Goal: Task Accomplishment & Management: Use online tool/utility

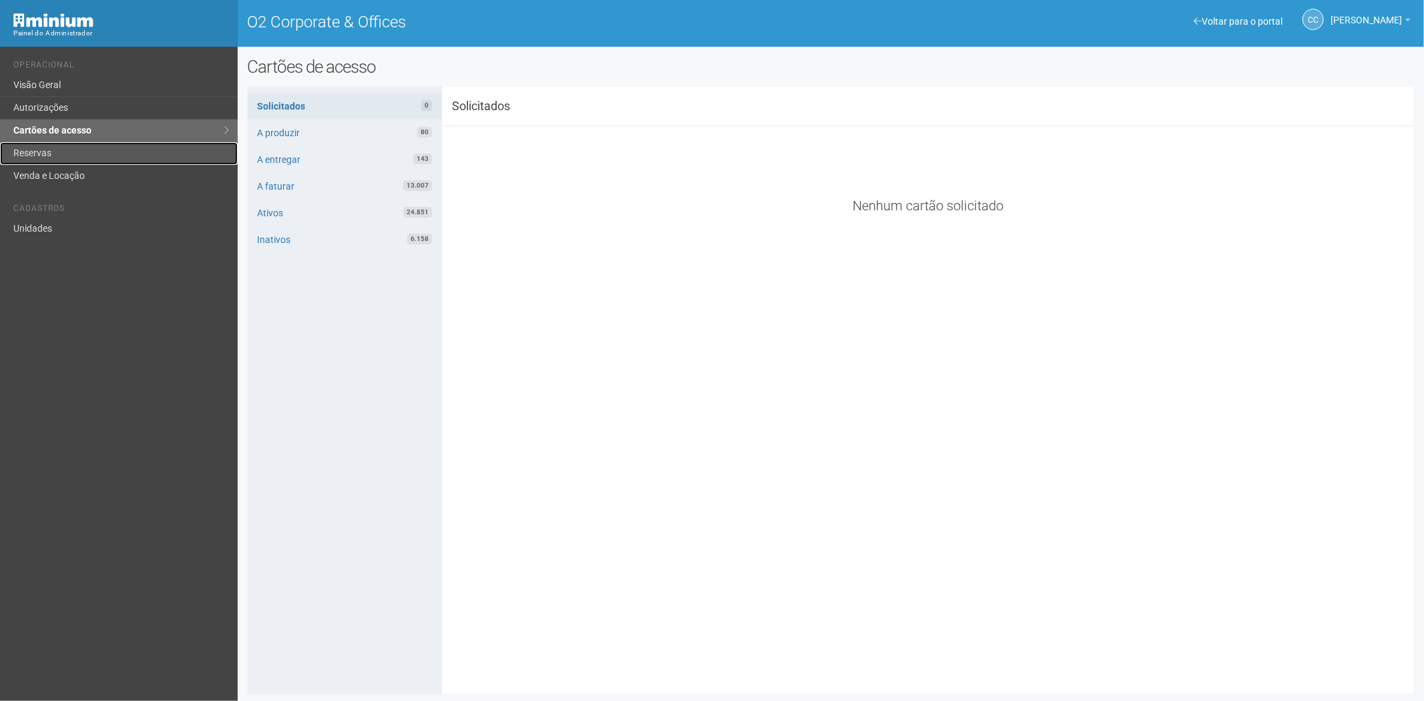
click at [63, 154] on link "Reservas" at bounding box center [119, 153] width 238 height 23
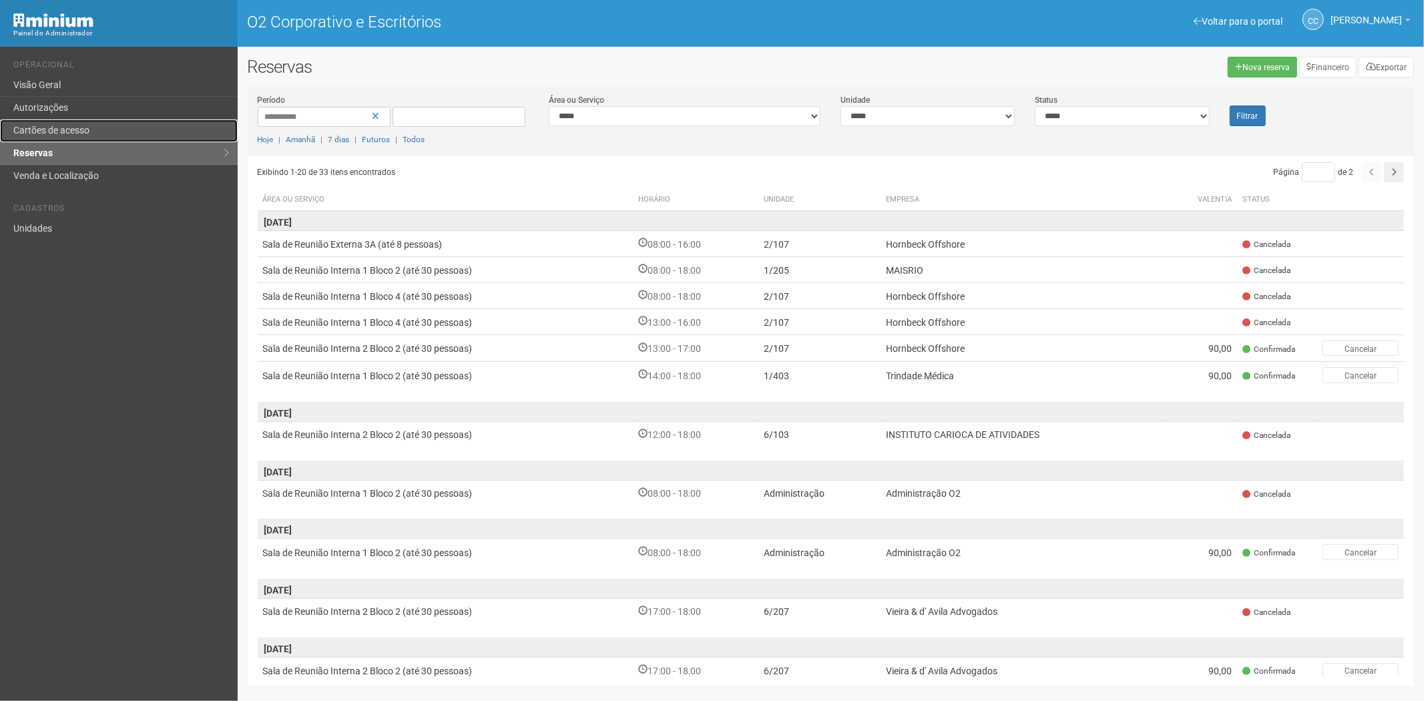
click at [83, 119] on link "Cartões de acesso" at bounding box center [119, 130] width 238 height 23
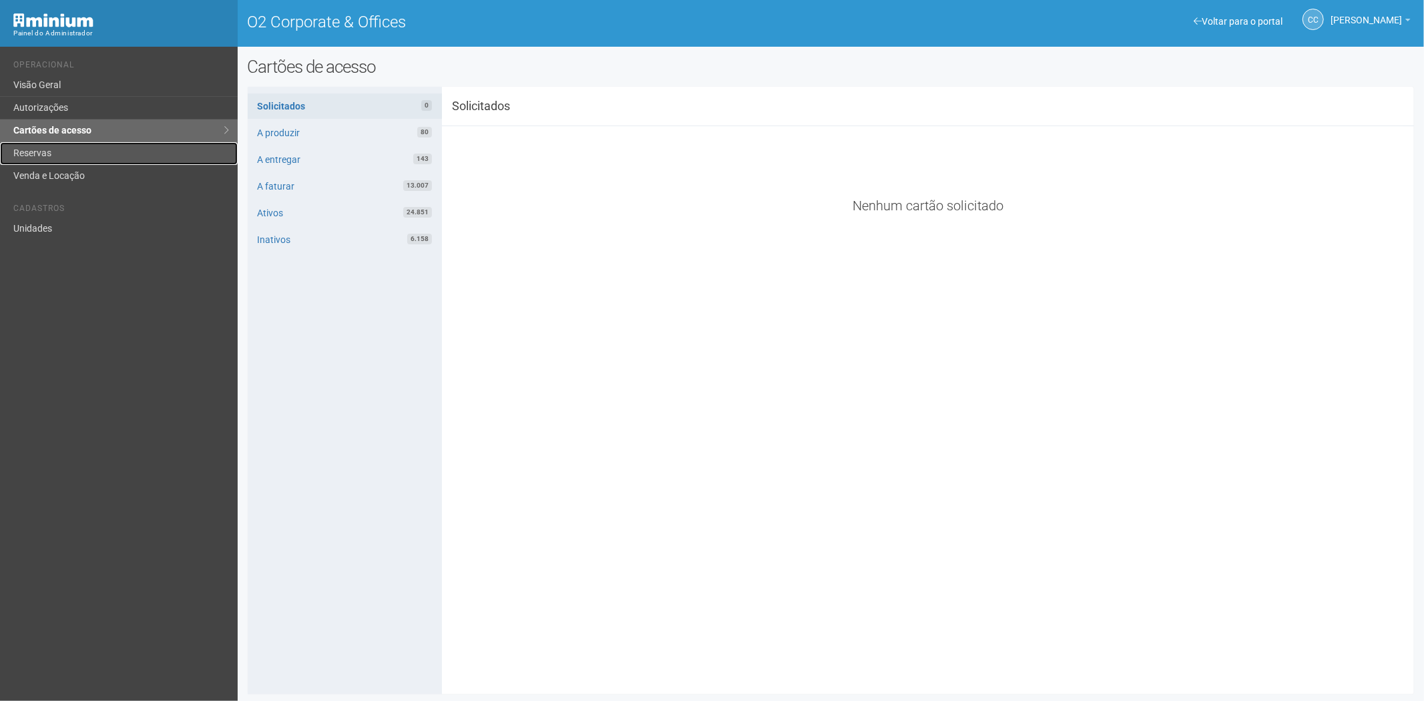
click at [50, 146] on link "Reservas" at bounding box center [119, 153] width 238 height 23
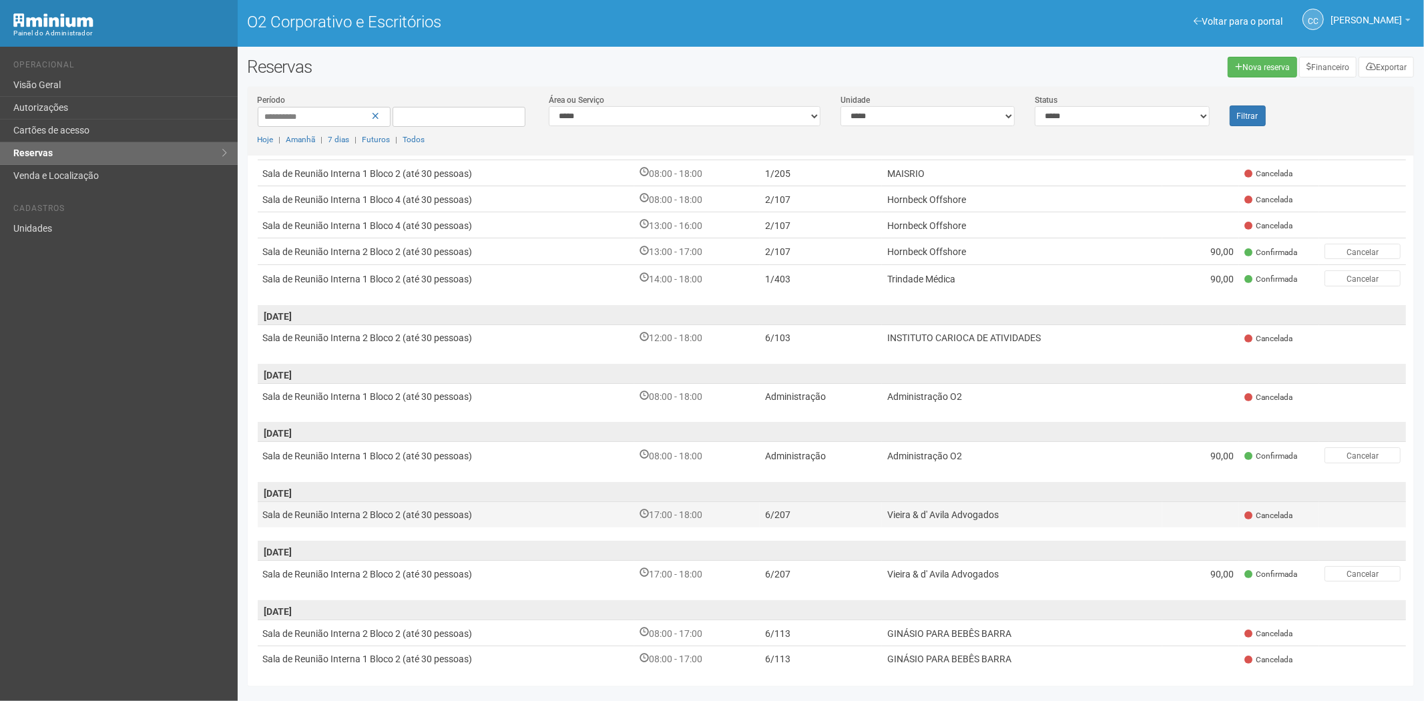
scroll to position [296, 0]
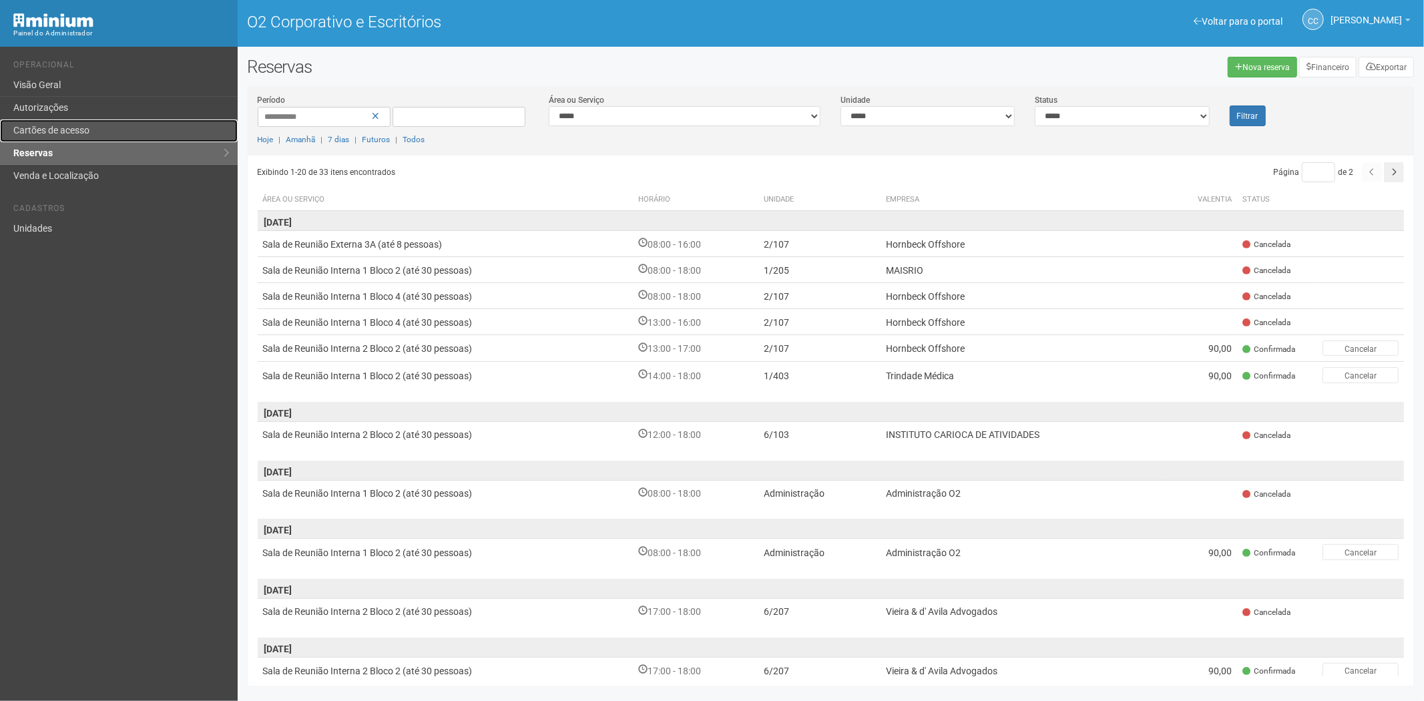
click at [99, 134] on link "Cartões de acesso" at bounding box center [119, 130] width 238 height 23
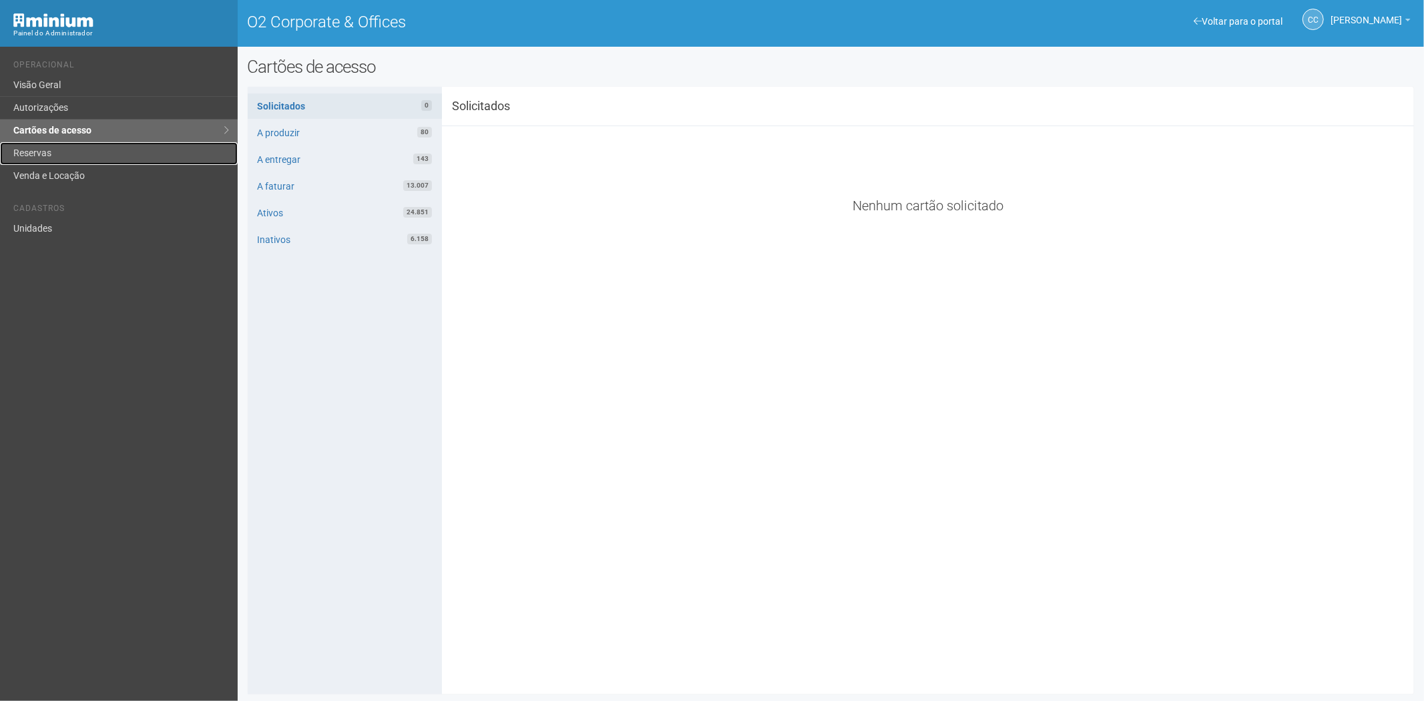
click at [25, 148] on link "Reservas" at bounding box center [119, 153] width 238 height 23
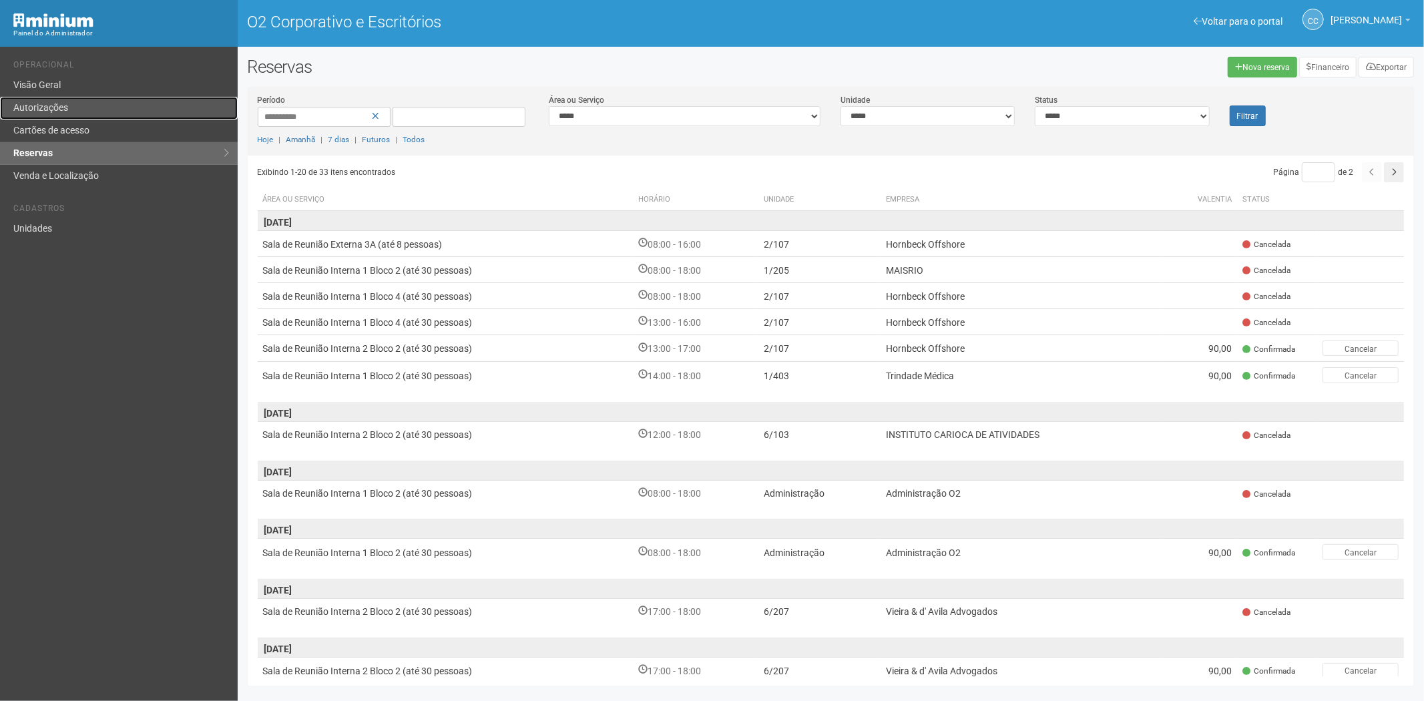
click at [51, 104] on font "Autorizações" at bounding box center [40, 107] width 55 height 11
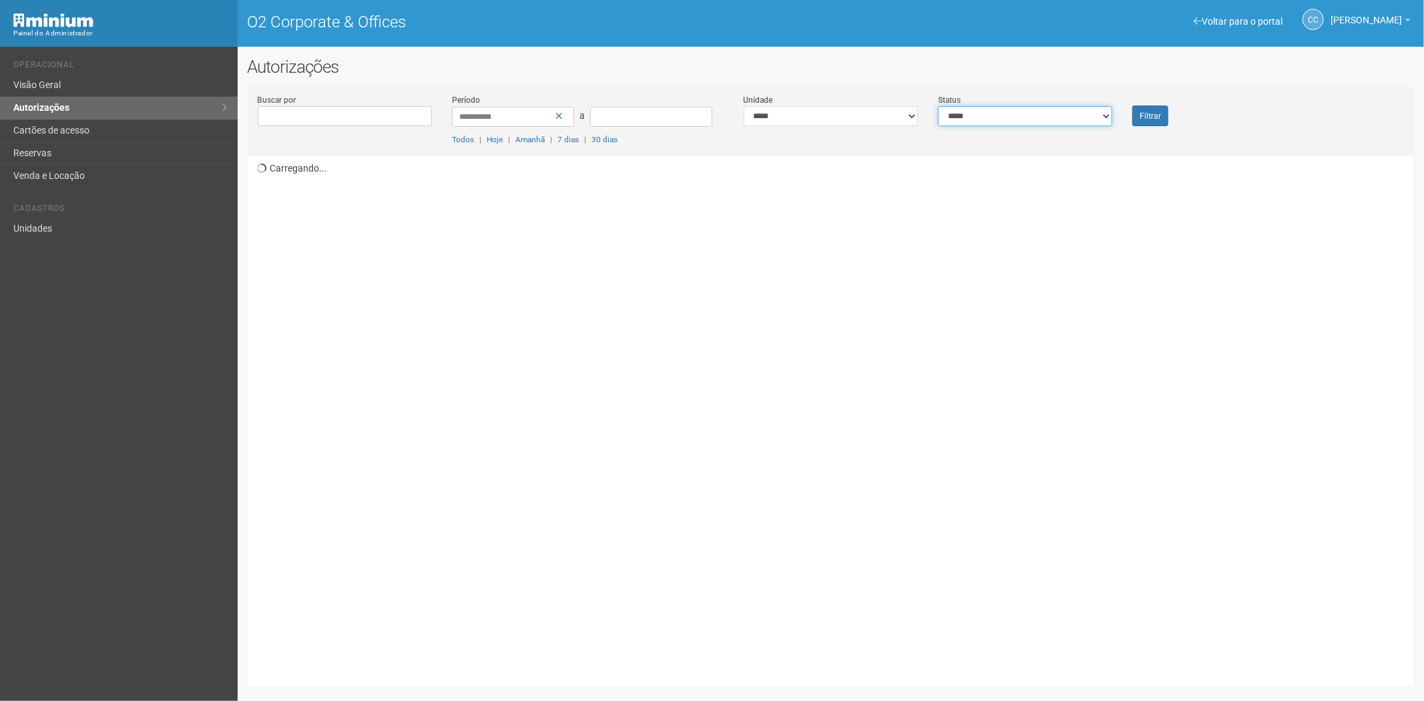
click at [995, 121] on select "**********" at bounding box center [1025, 116] width 174 height 20
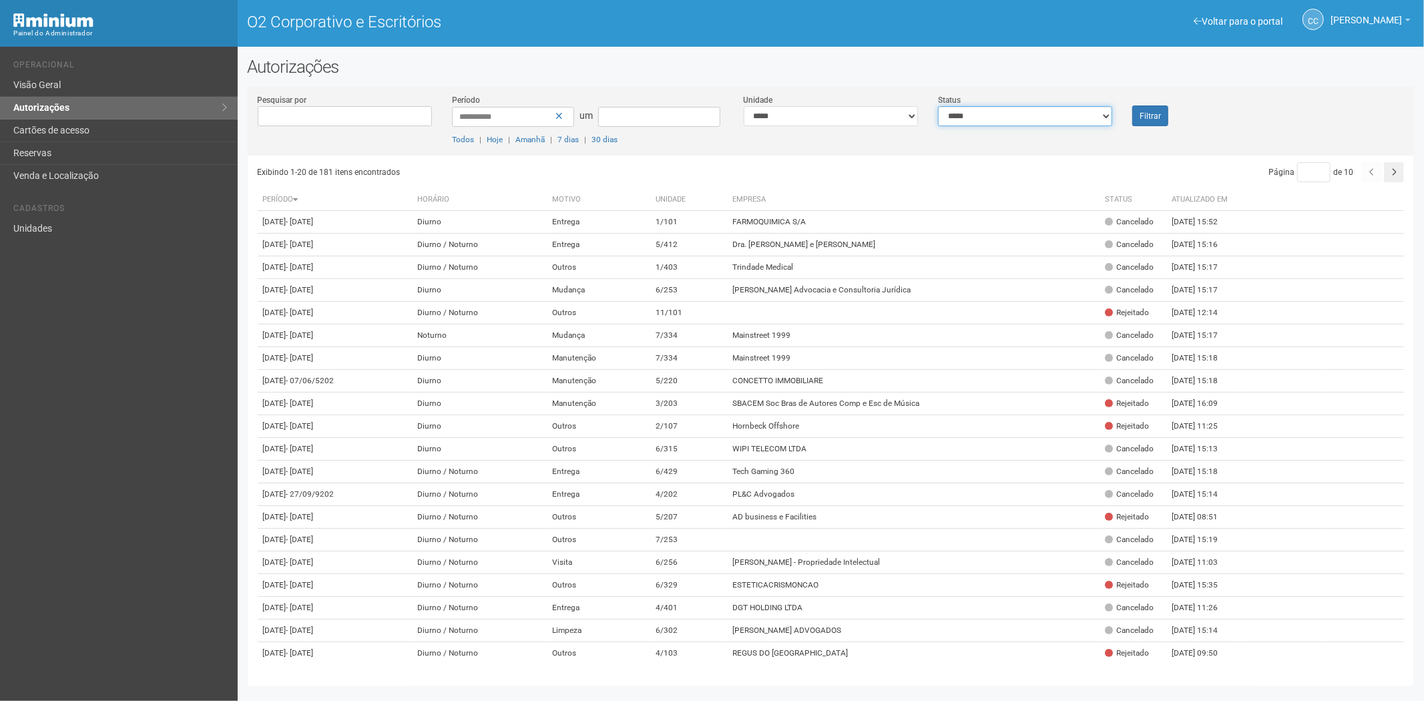
select select "*"
click at [938, 106] on select "**********" at bounding box center [1025, 116] width 174 height 20
click at [1137, 119] on button "Filtrar" at bounding box center [1150, 115] width 36 height 21
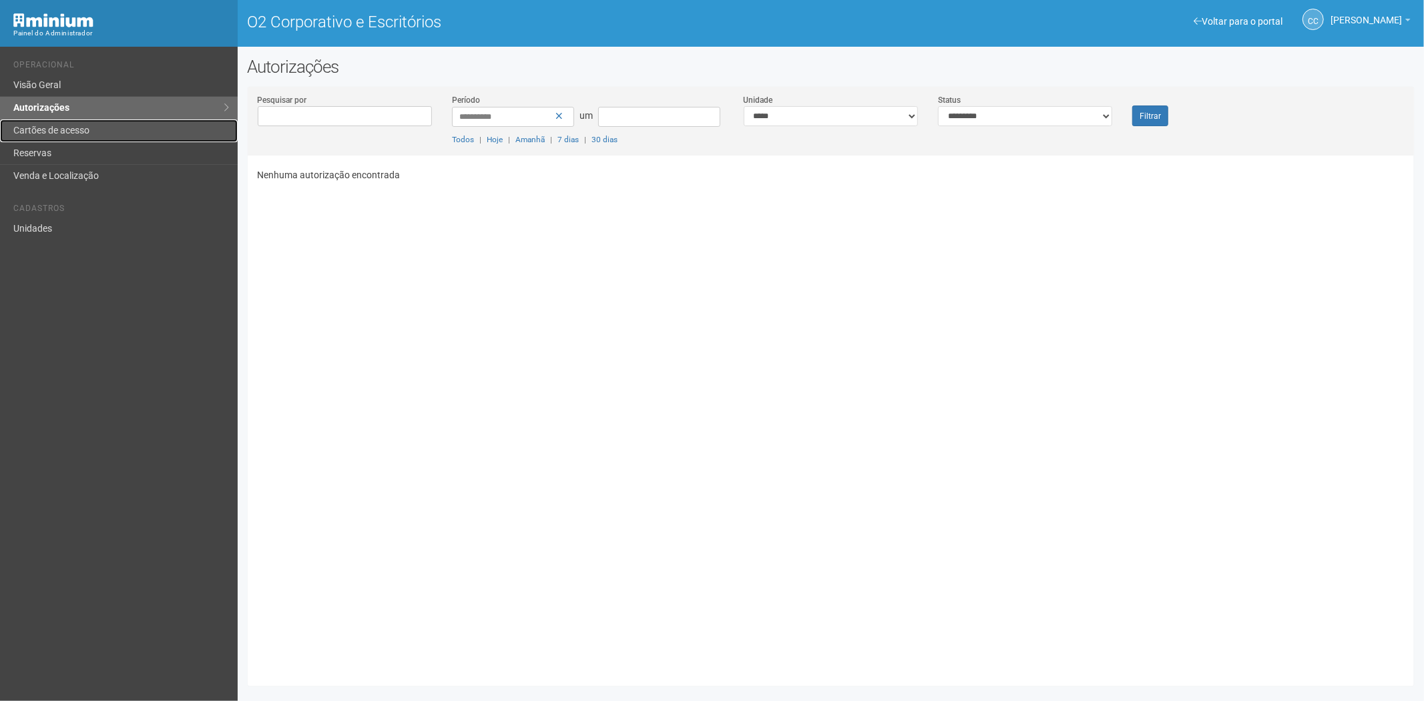
click at [77, 123] on link "Cartões de acesso" at bounding box center [119, 130] width 238 height 23
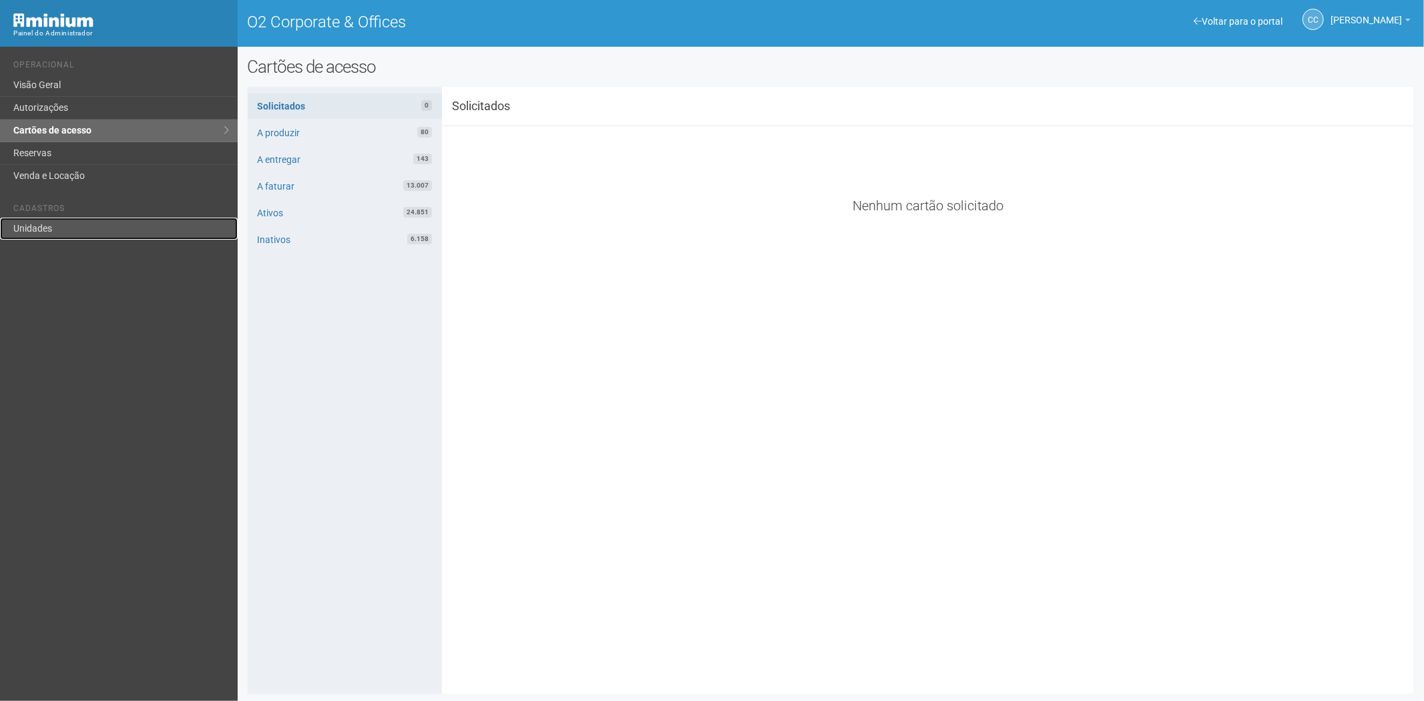
click at [53, 226] on link "Unidades" at bounding box center [119, 229] width 238 height 22
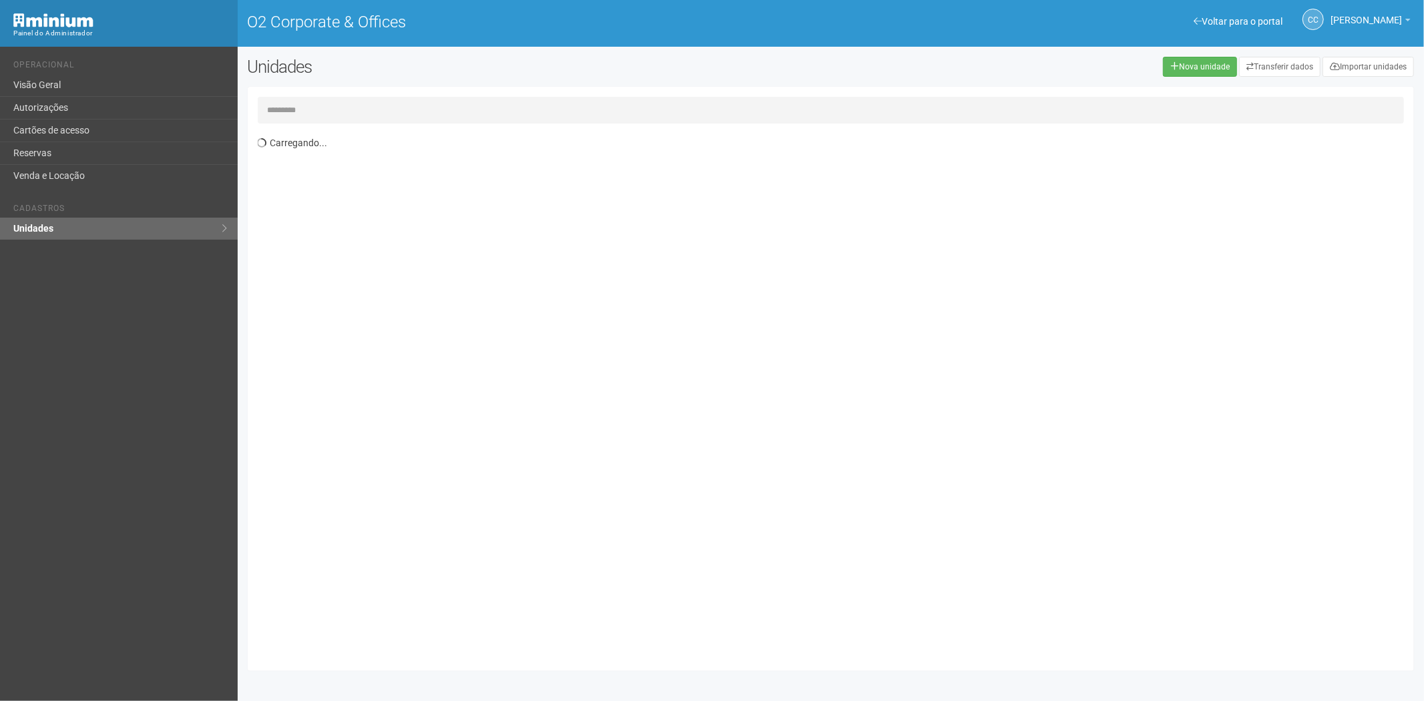
click at [322, 98] on input "text" at bounding box center [831, 110] width 1147 height 27
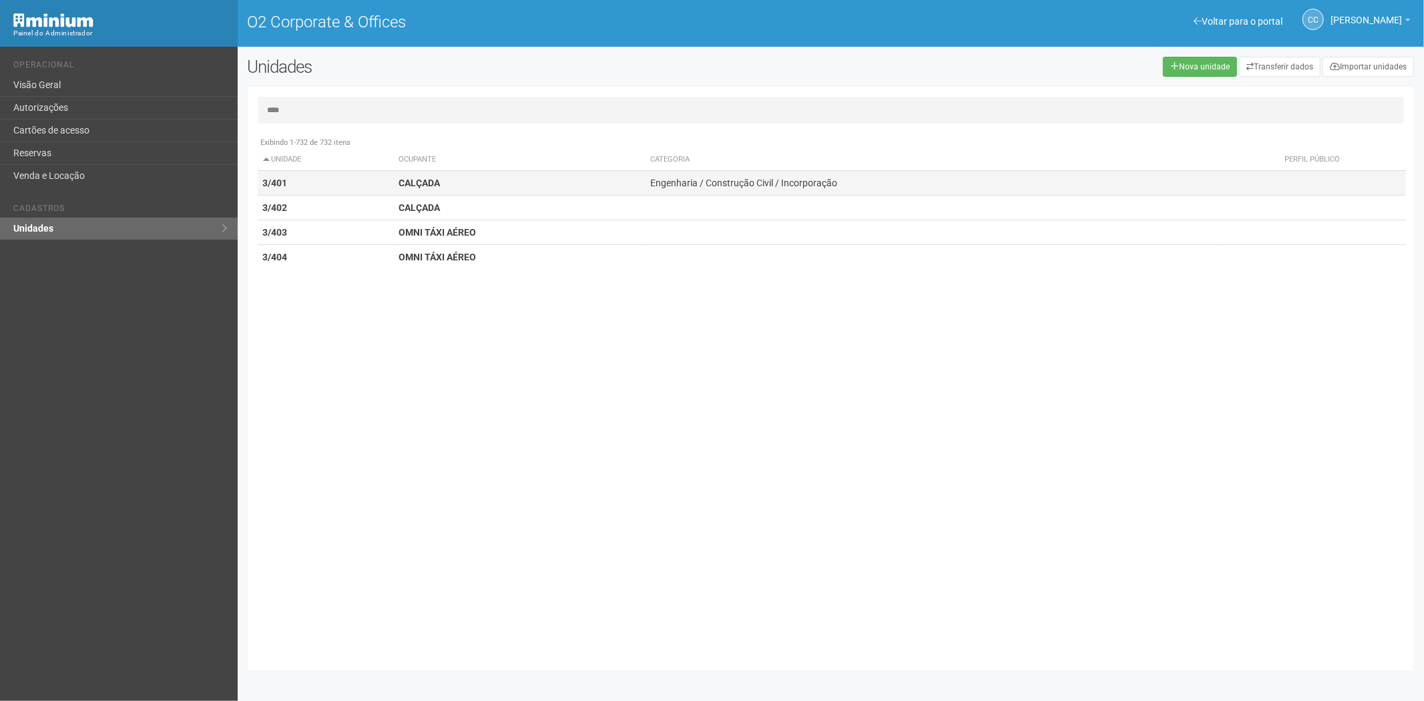
type input "****"
click at [475, 187] on td "CALÇADA" at bounding box center [519, 183] width 252 height 25
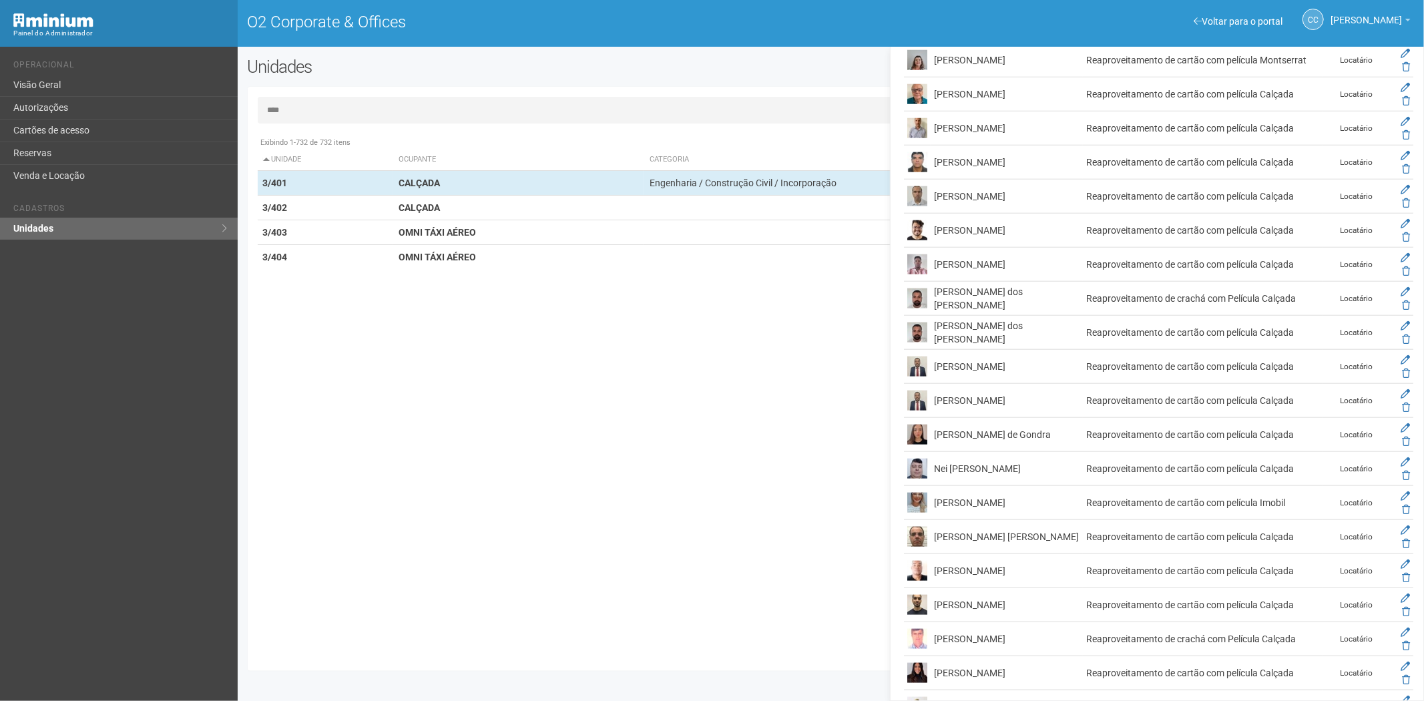
scroll to position [1186, 0]
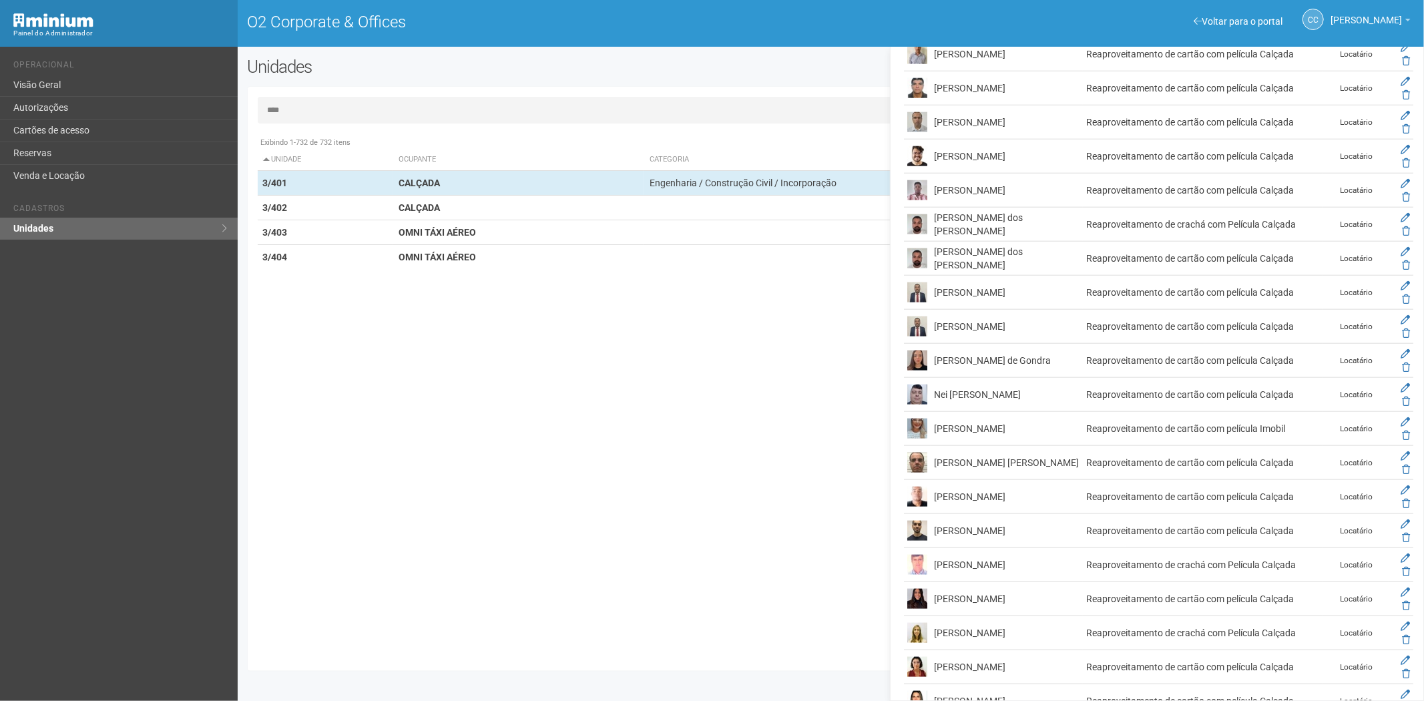
drag, startPoint x: 971, startPoint y: 473, endPoint x: 933, endPoint y: 454, distance: 42.4
click at [933, 454] on td "PAULO CESAR CORREA DANTAS JUNIOR" at bounding box center [1007, 463] width 152 height 34
drag, startPoint x: 947, startPoint y: 461, endPoint x: 599, endPoint y: 433, distance: 348.2
click at [585, 449] on div "Exibindo 1-732 de 732 itens Unidade Ocupante Categoria Perfil público 1/101 FAR…" at bounding box center [836, 395] width 1157 height 531
click at [49, 120] on link "Cartões de acesso" at bounding box center [119, 130] width 238 height 23
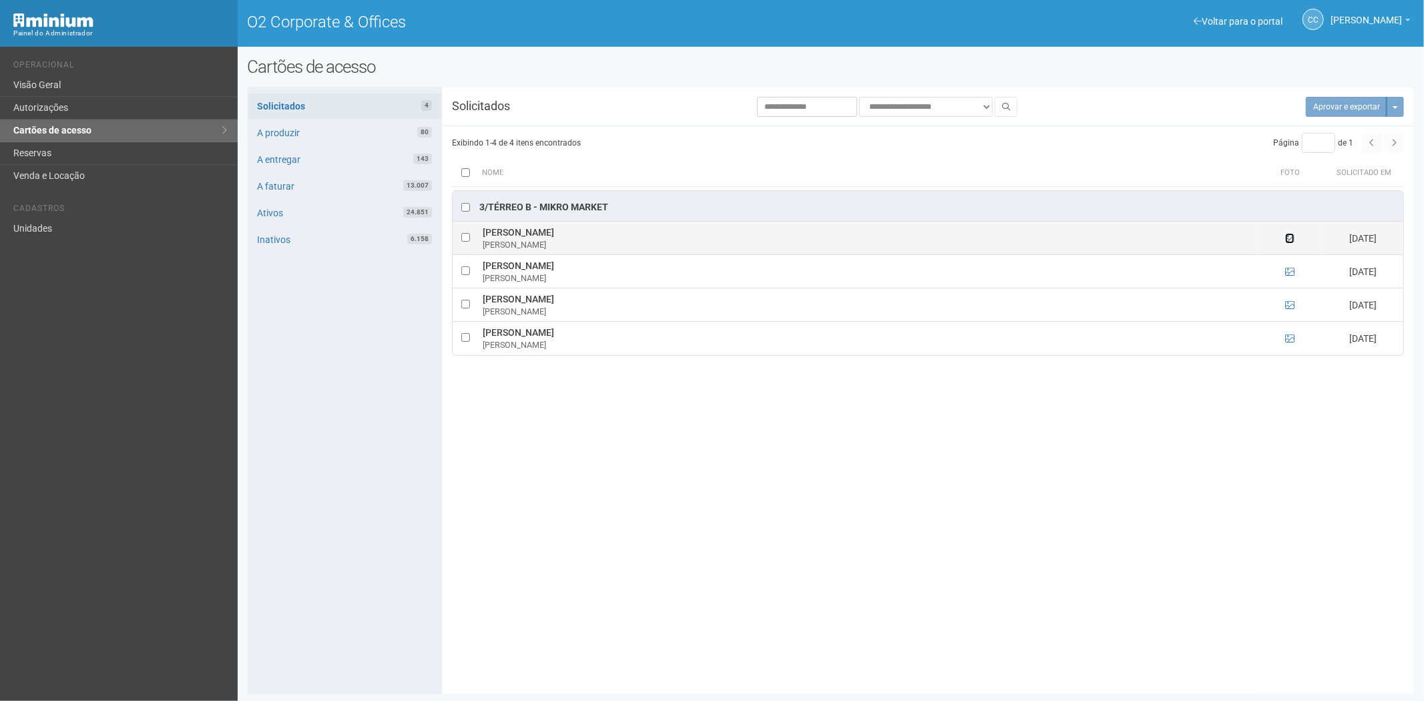
click at [1287, 238] on icon at bounding box center [1289, 238] width 9 height 9
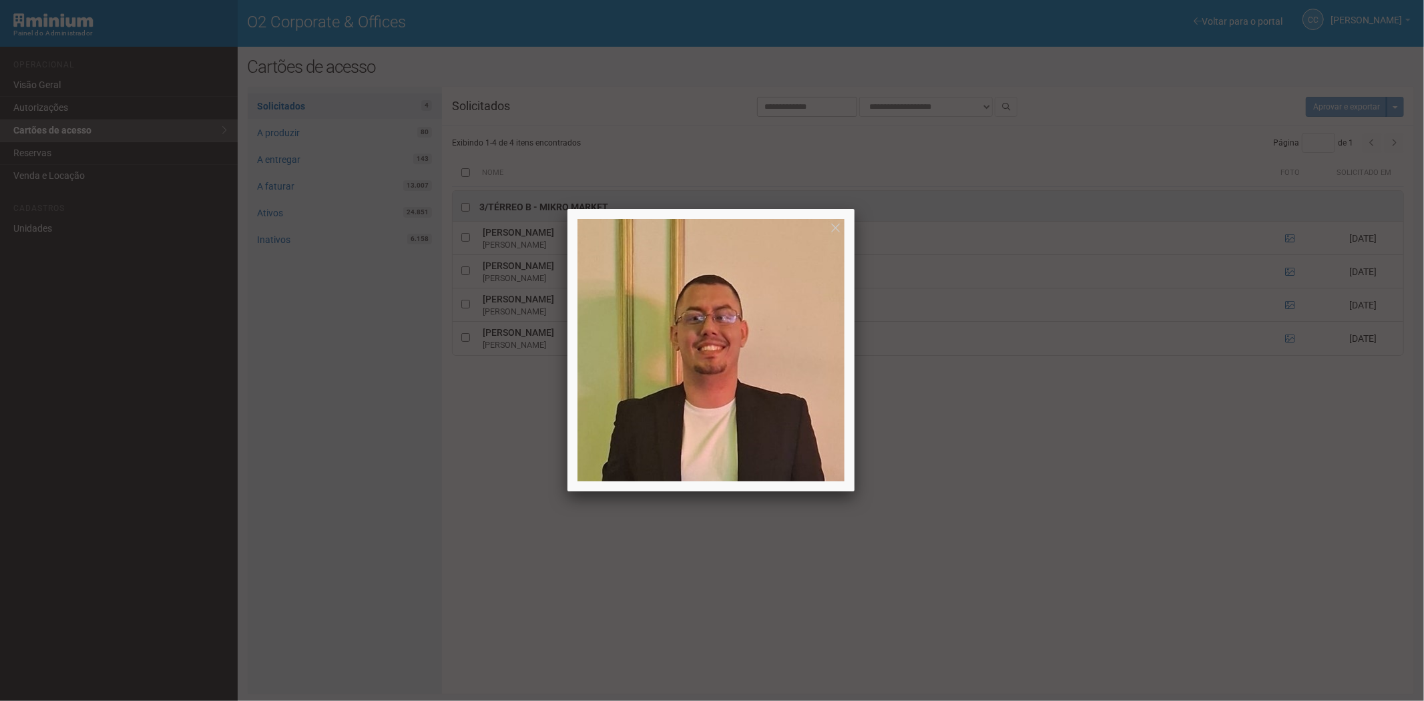
click at [1296, 237] on div at bounding box center [712, 350] width 1424 height 701
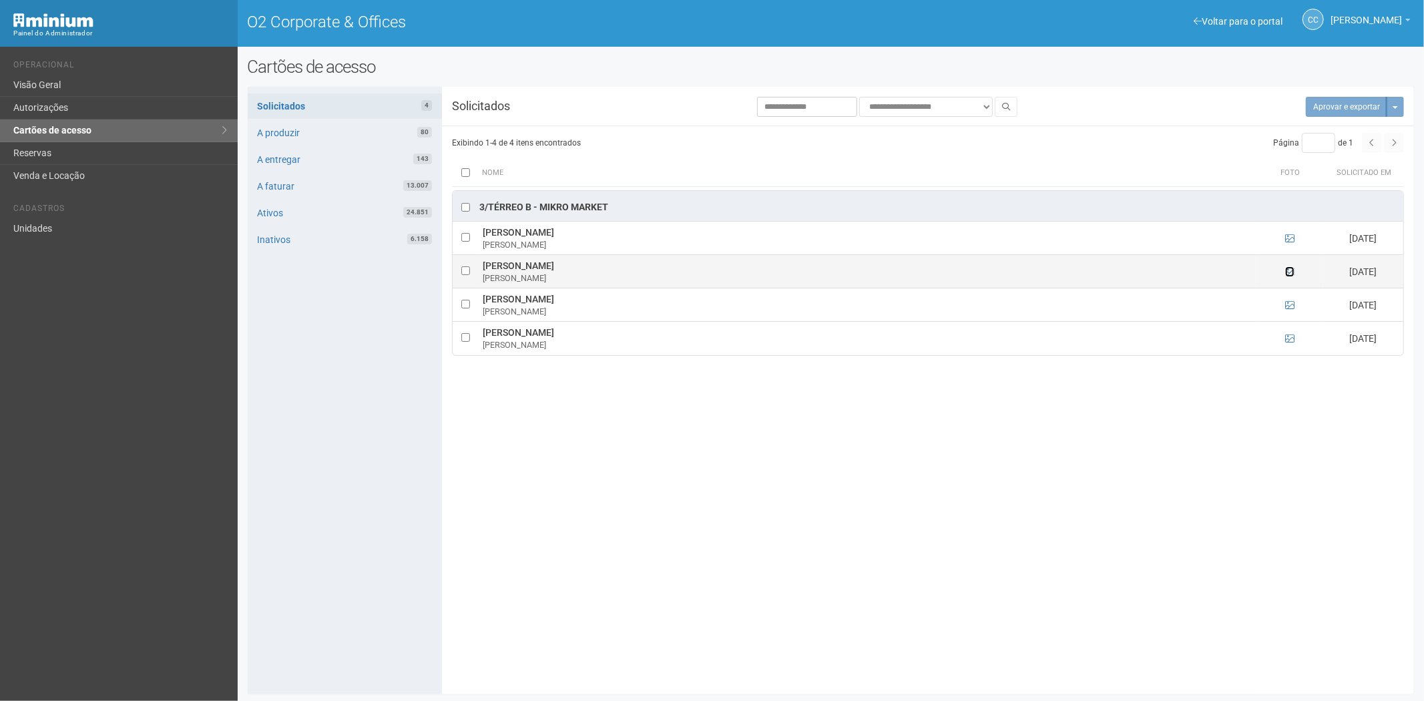
click at [1287, 270] on icon at bounding box center [1289, 271] width 9 height 9
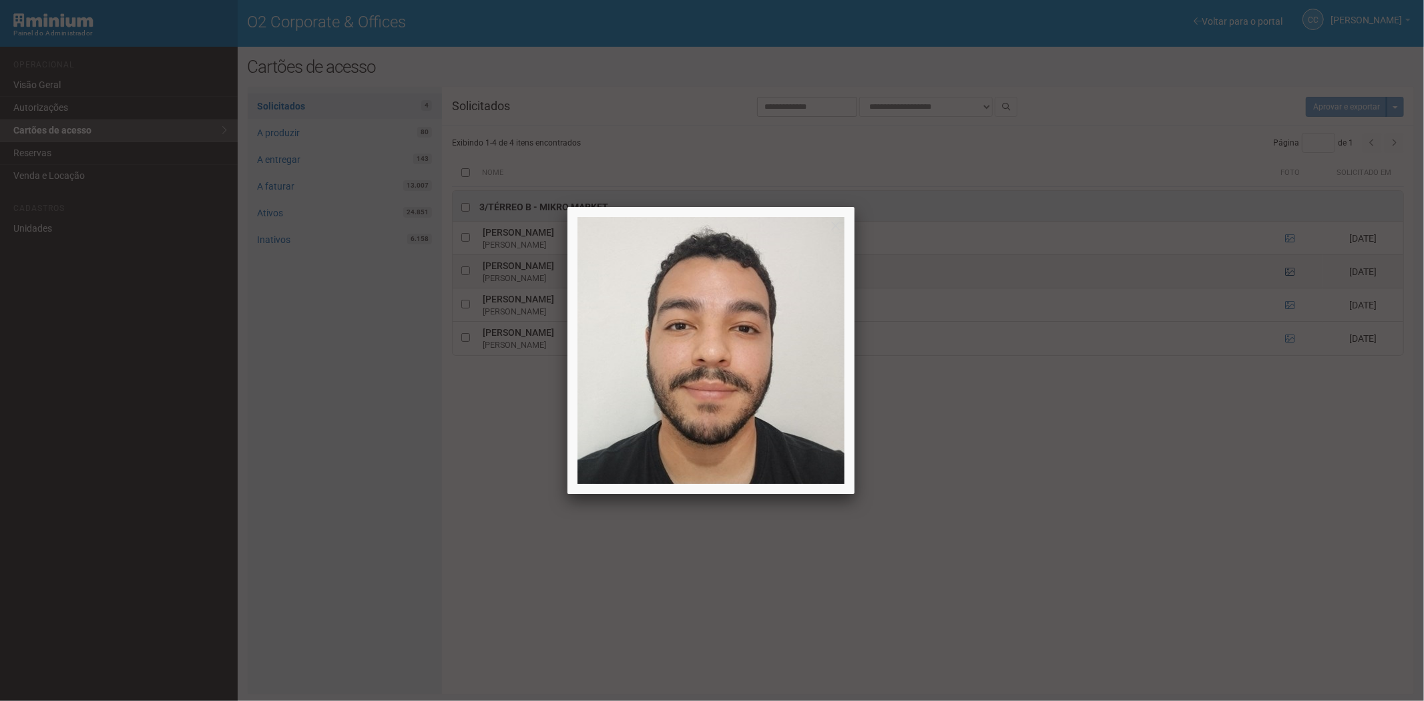
click at [1287, 270] on div at bounding box center [712, 350] width 1424 height 701
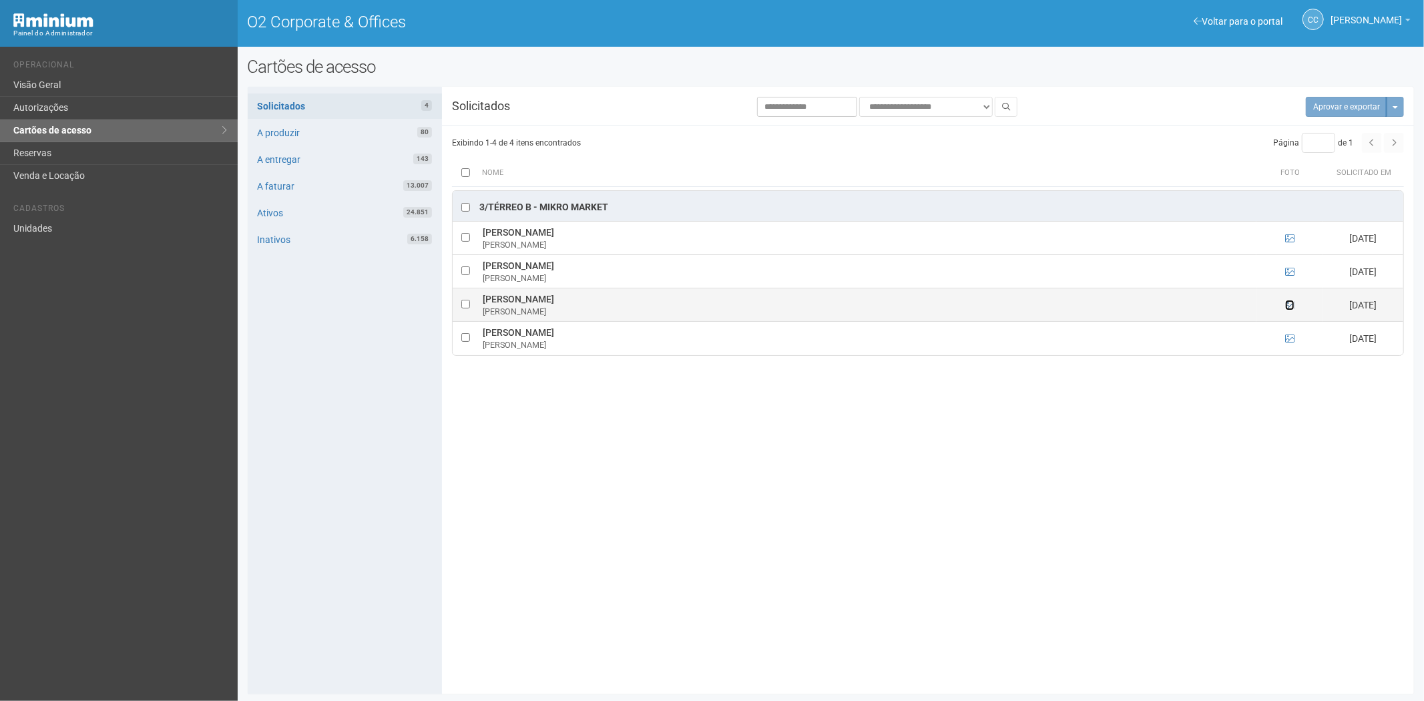
click at [1287, 303] on icon at bounding box center [1289, 304] width 9 height 9
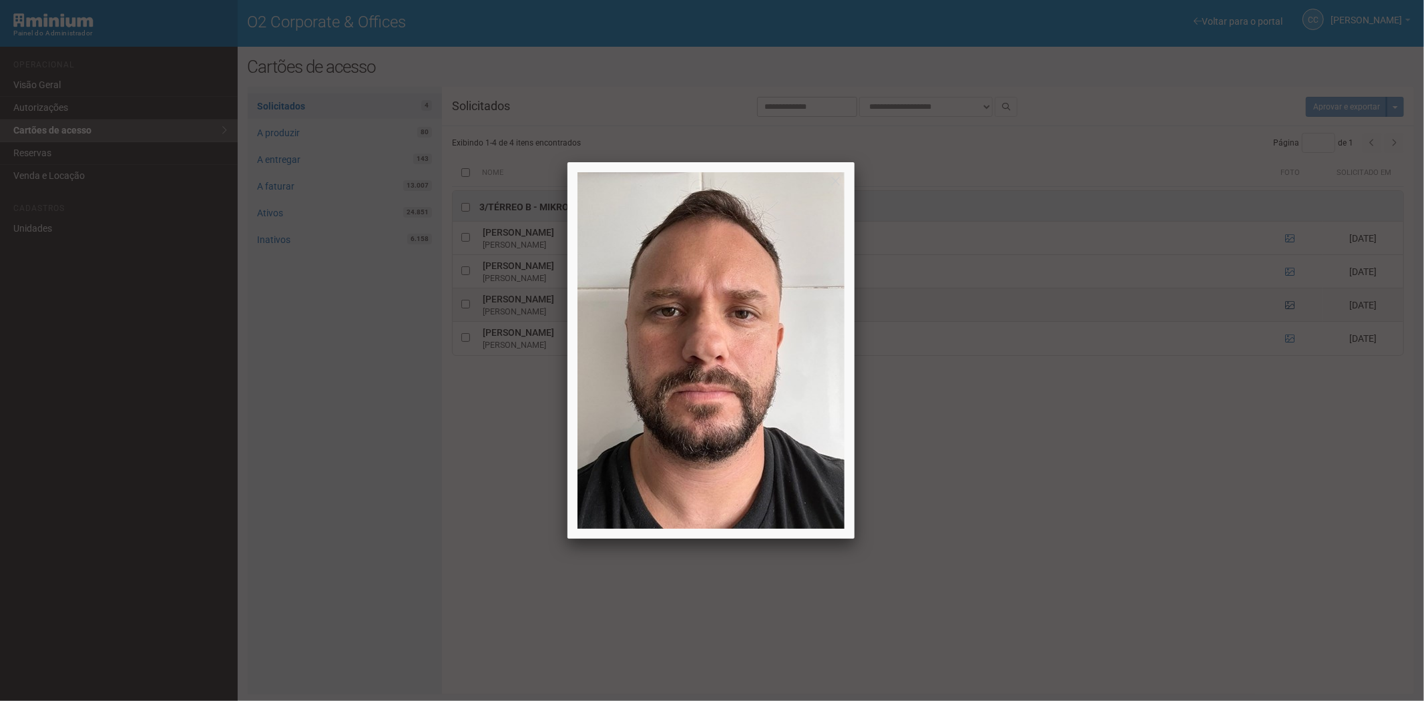
click at [1287, 303] on div at bounding box center [712, 350] width 1424 height 701
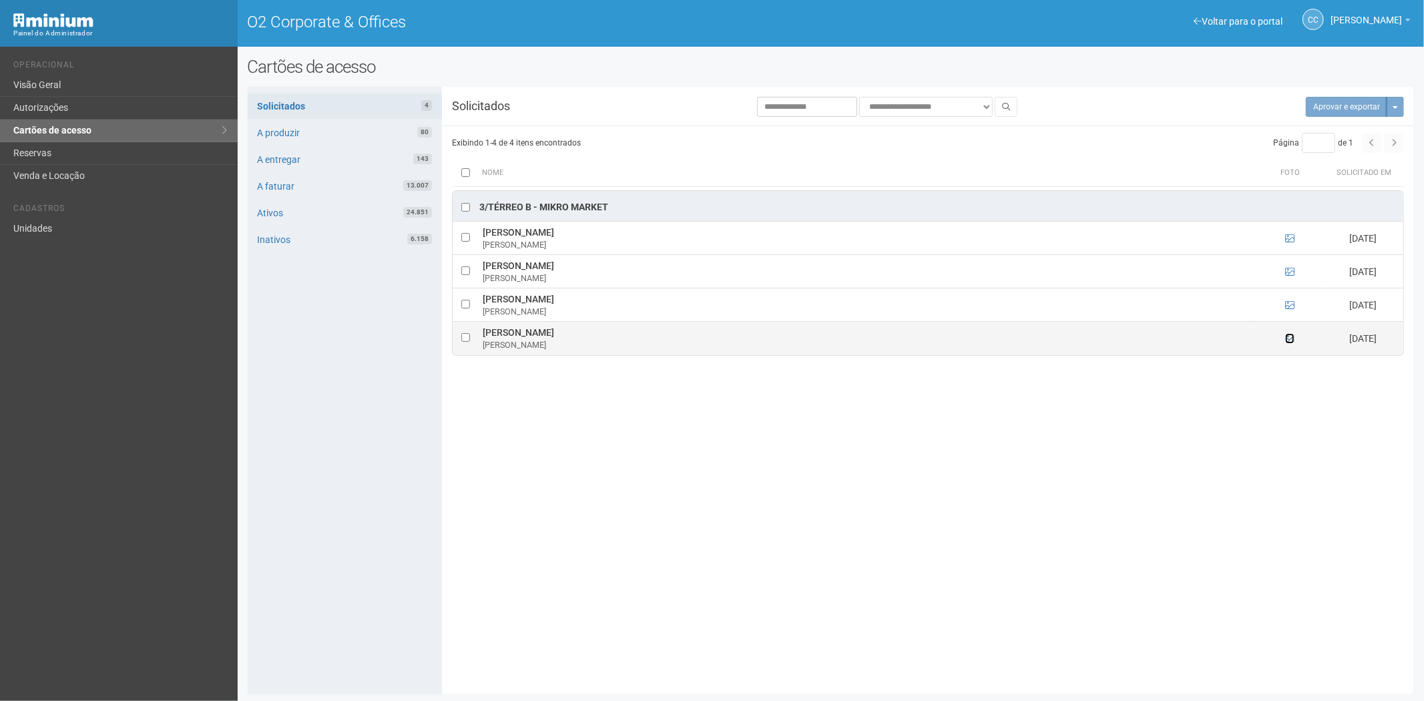
click at [1292, 340] on icon at bounding box center [1289, 338] width 9 height 9
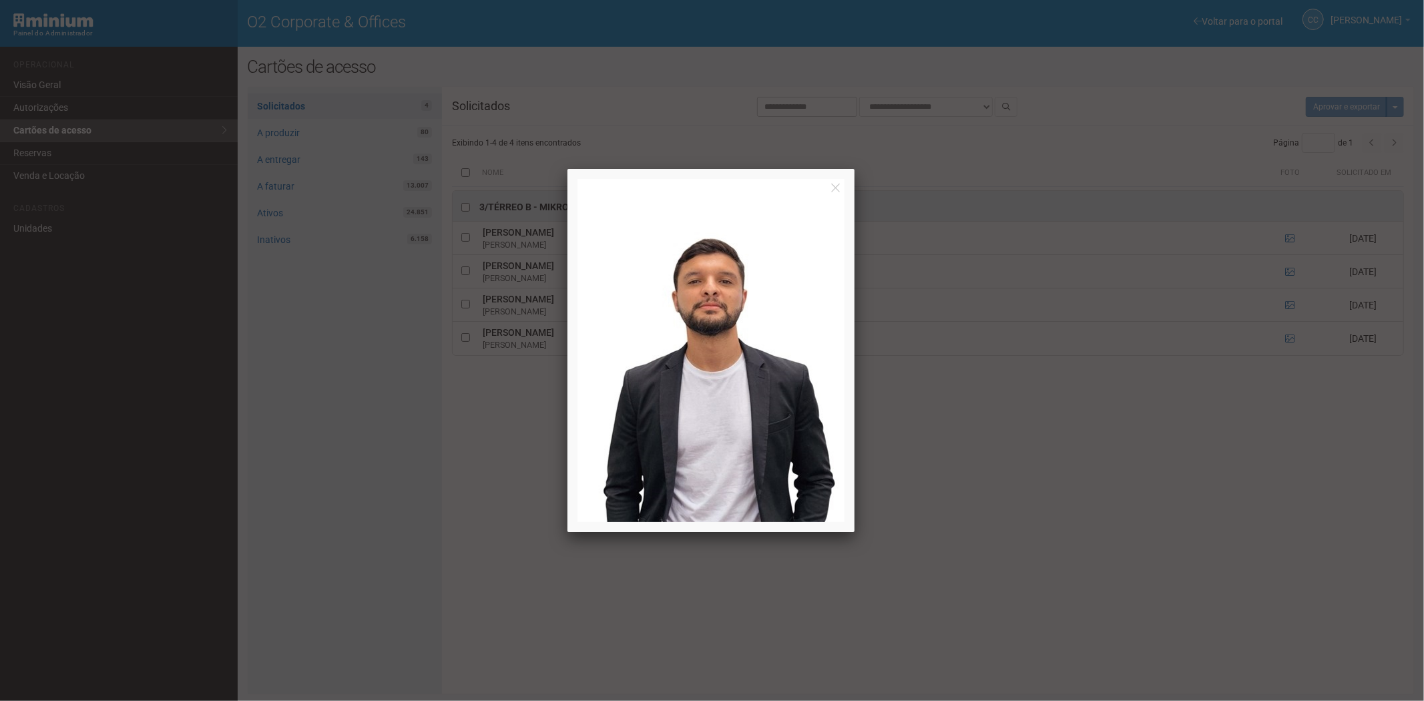
click at [1083, 487] on div at bounding box center [712, 350] width 1424 height 701
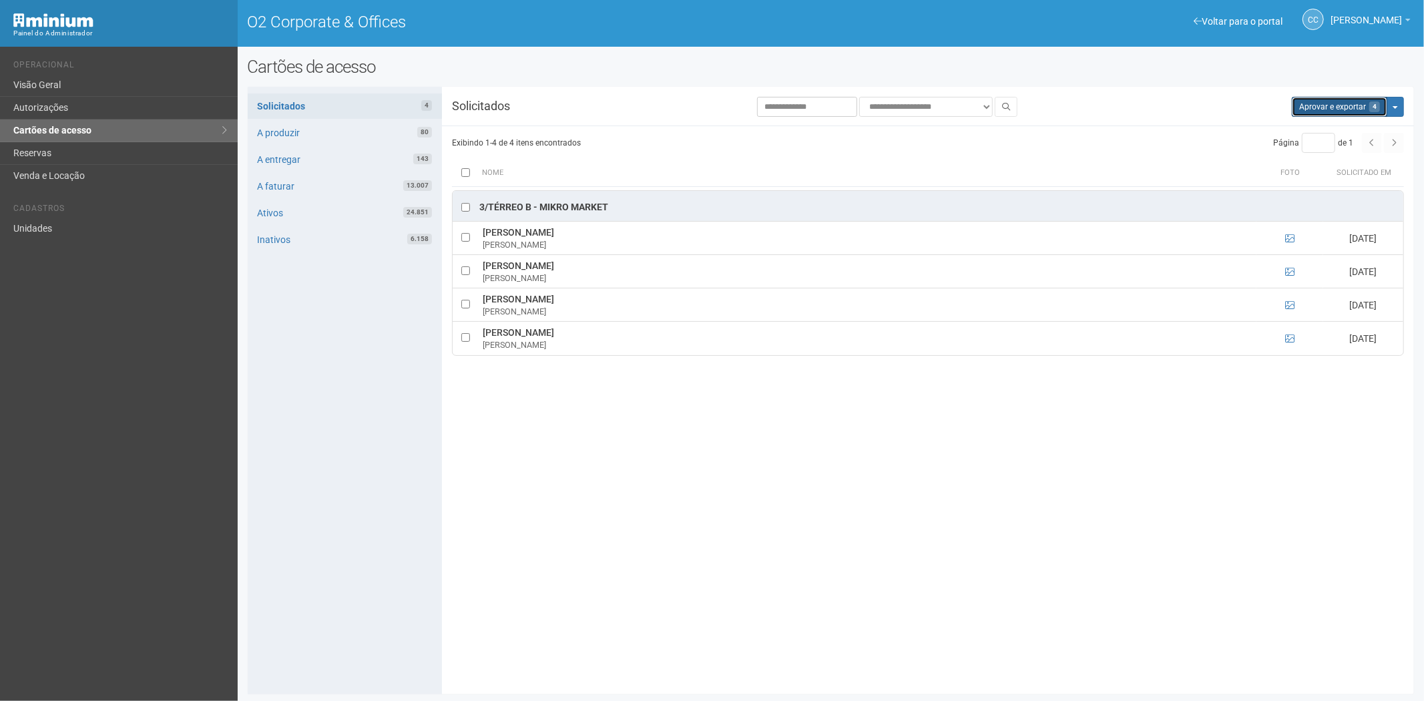
click at [1345, 98] on button "Aprovar e exportar 4" at bounding box center [1339, 107] width 95 height 20
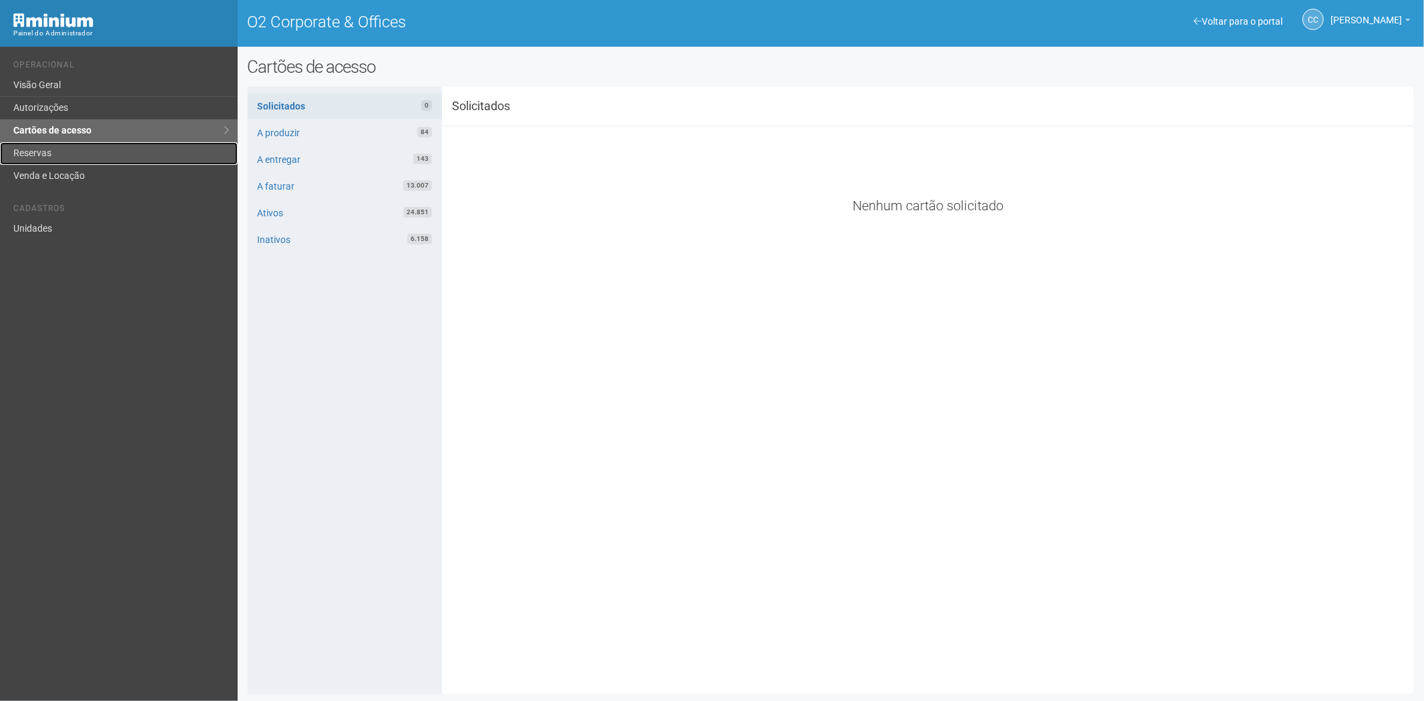
click at [52, 148] on link "Reservas" at bounding box center [119, 153] width 238 height 23
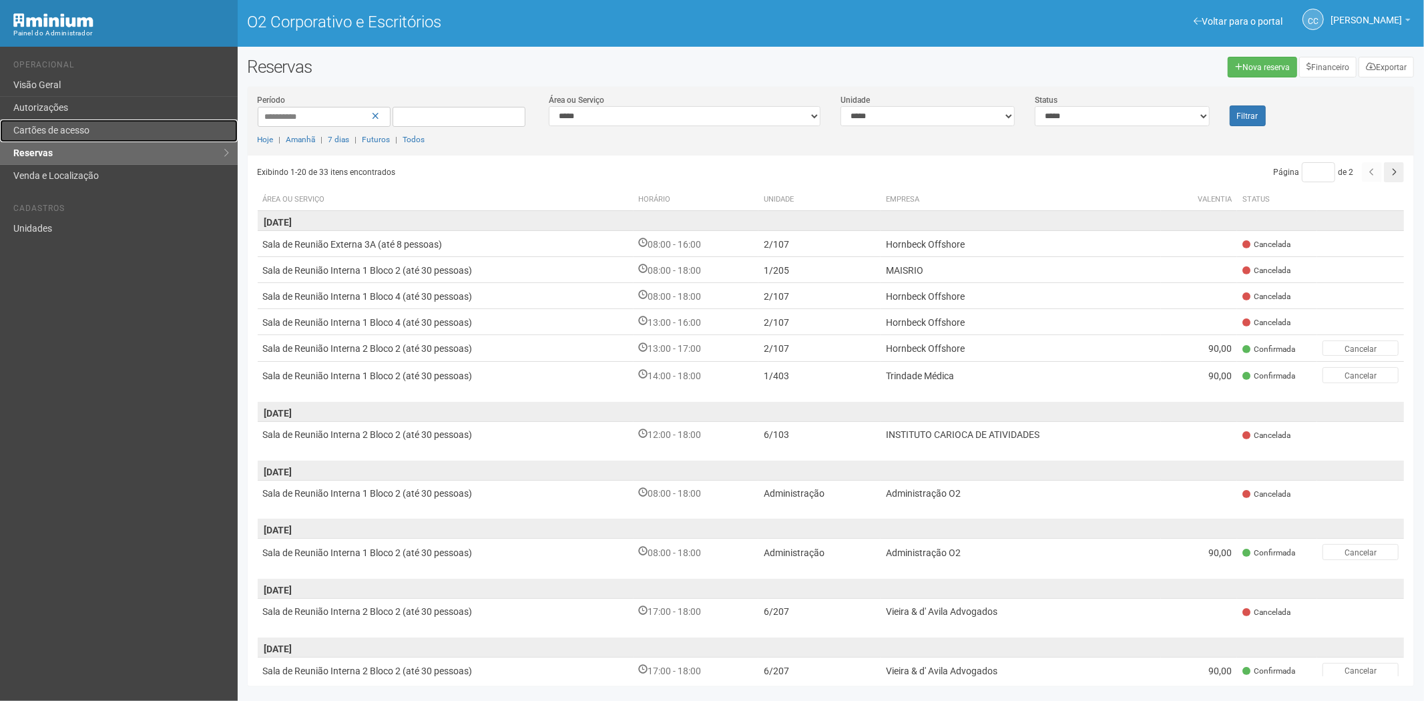
click at [91, 134] on link "Cartões de acesso" at bounding box center [119, 130] width 238 height 23
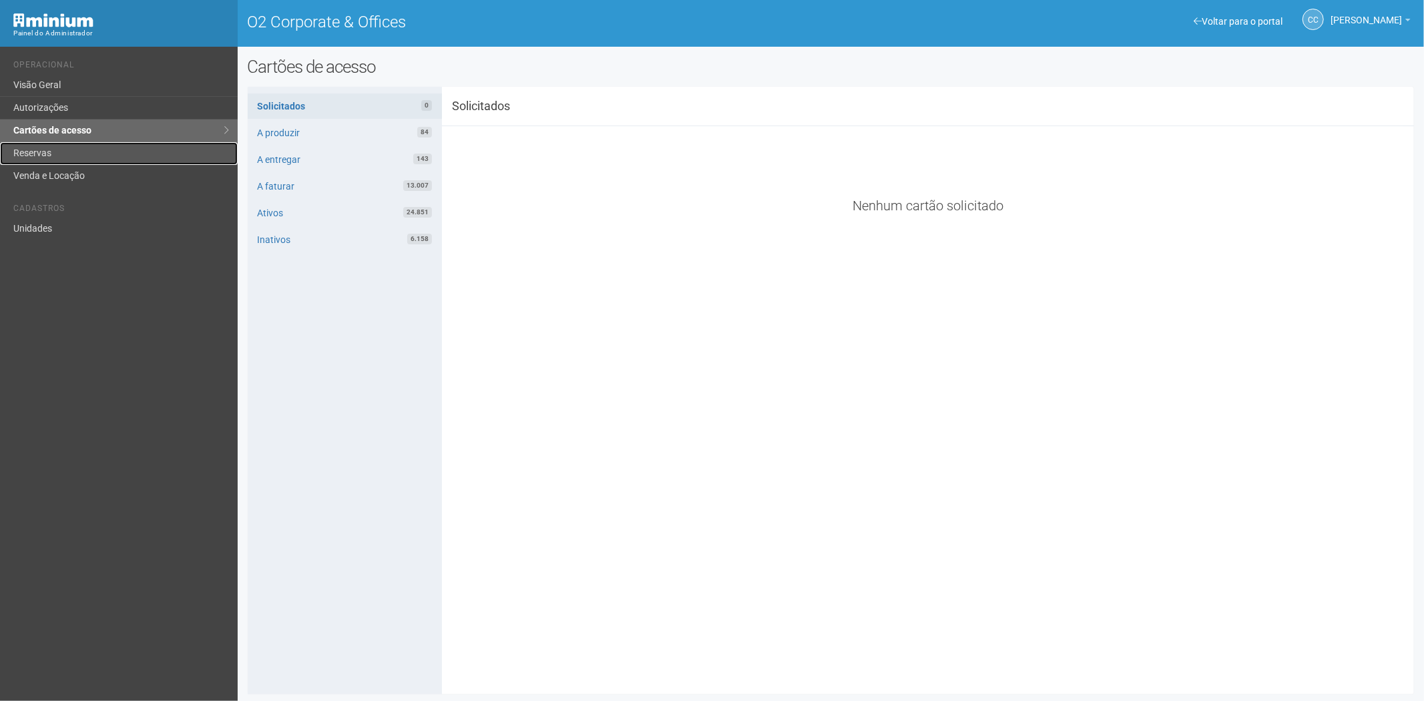
click at [101, 146] on link "Reservas" at bounding box center [119, 153] width 238 height 23
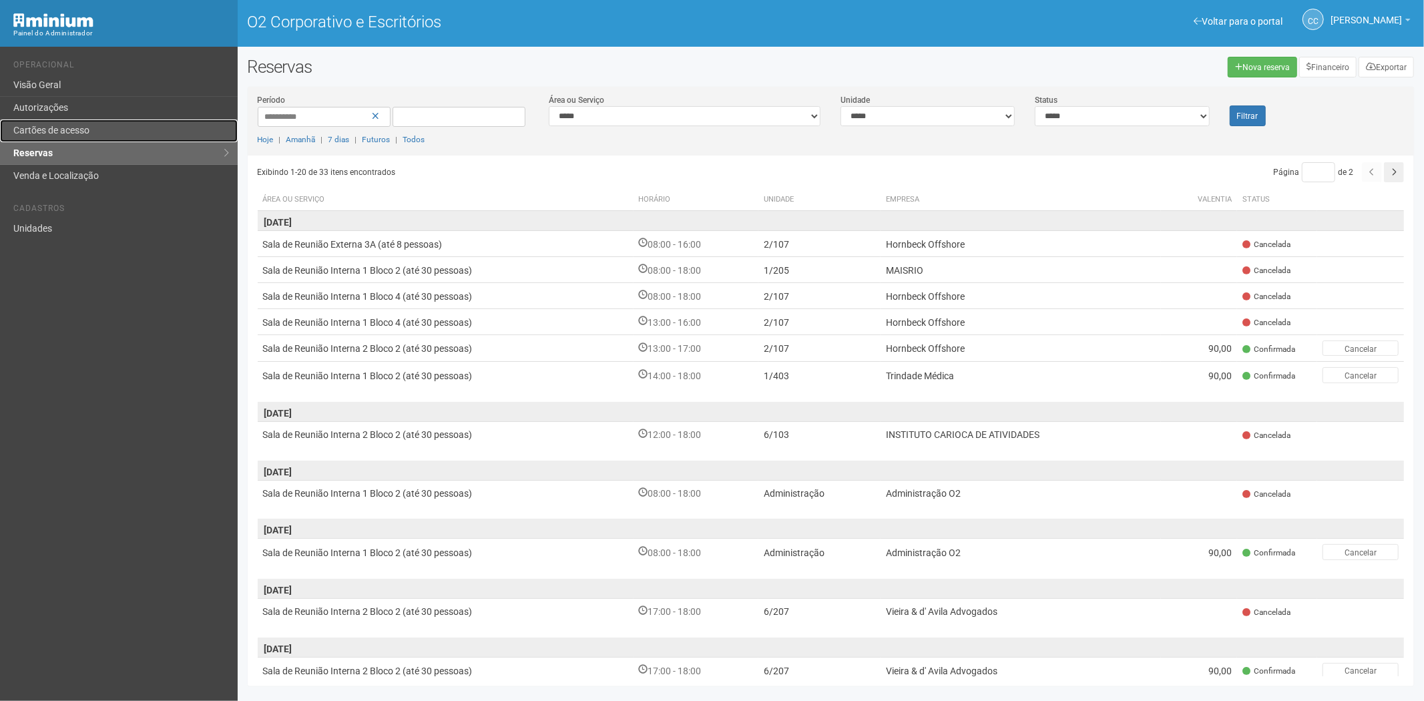
click at [150, 123] on link "Cartões de acesso" at bounding box center [119, 130] width 238 height 23
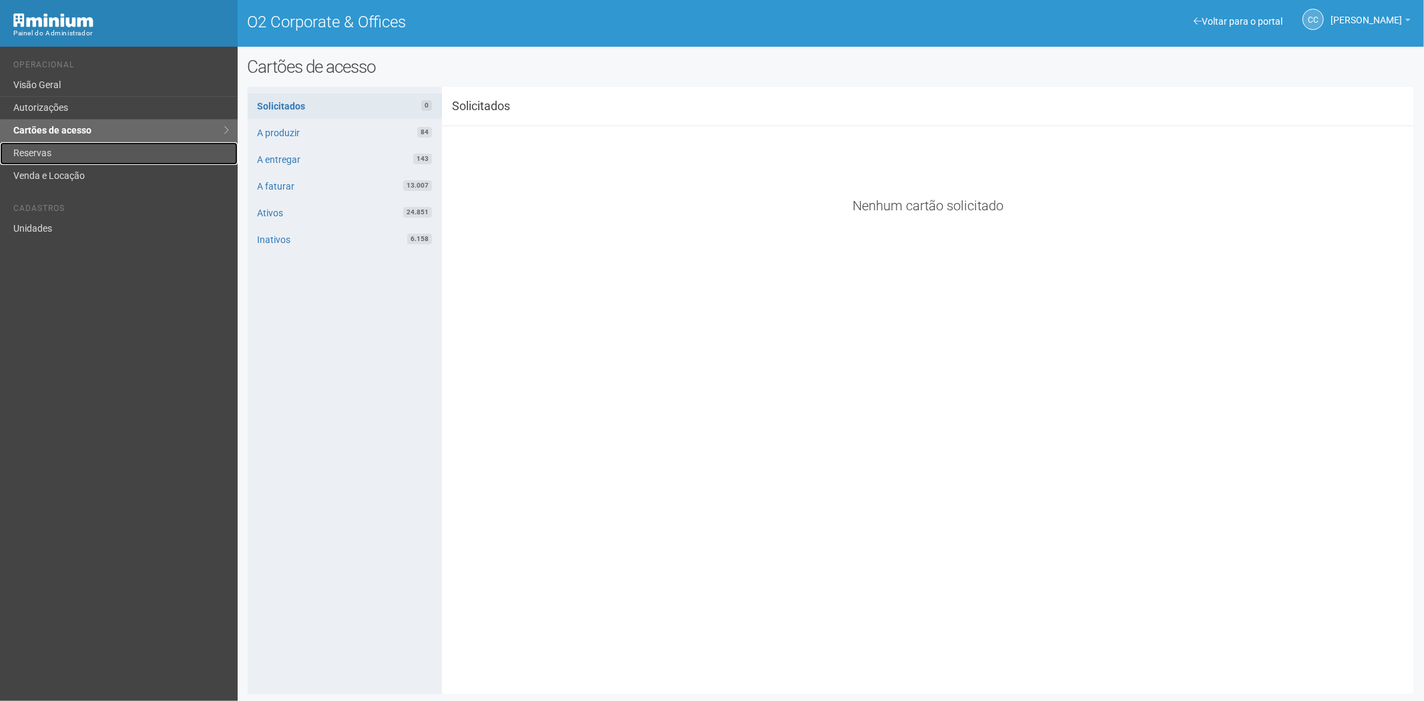
click at [75, 159] on link "Reservas" at bounding box center [119, 153] width 238 height 23
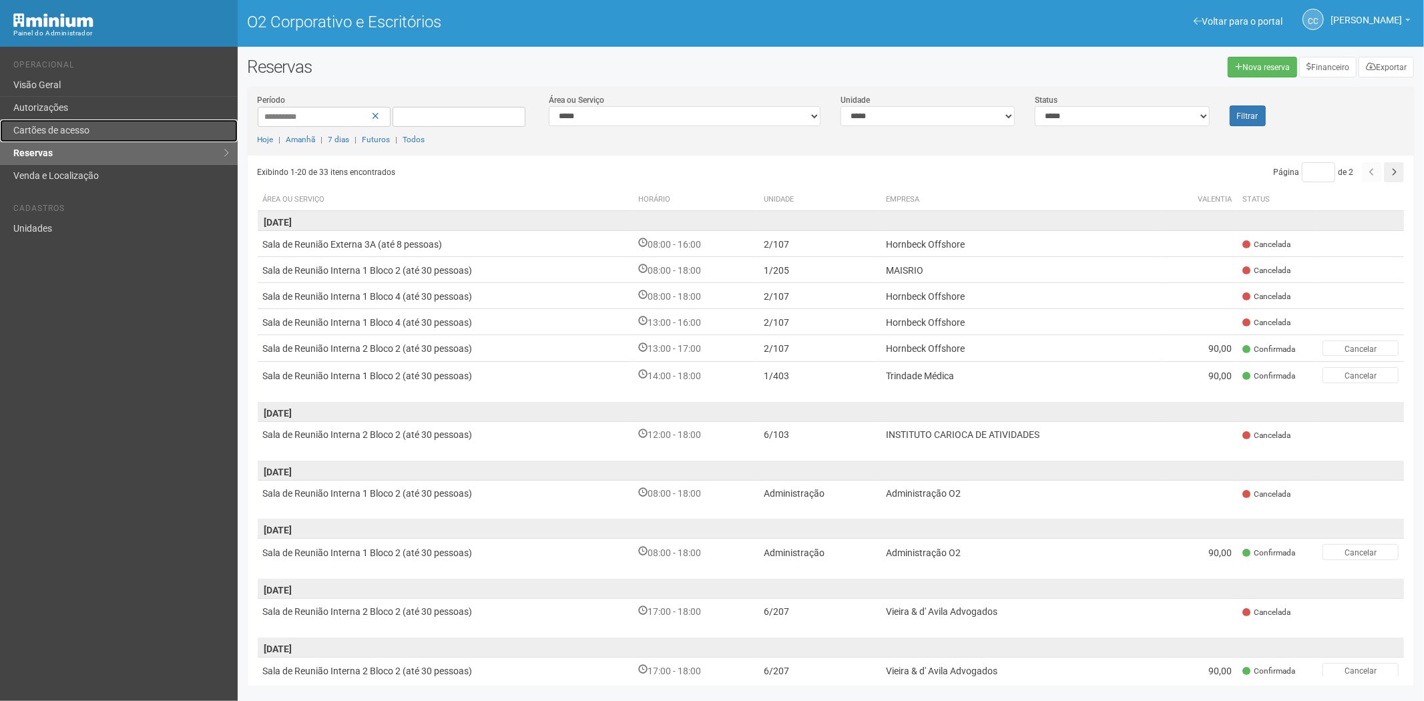
click at [70, 130] on font "Cartões de acesso" at bounding box center [51, 130] width 76 height 11
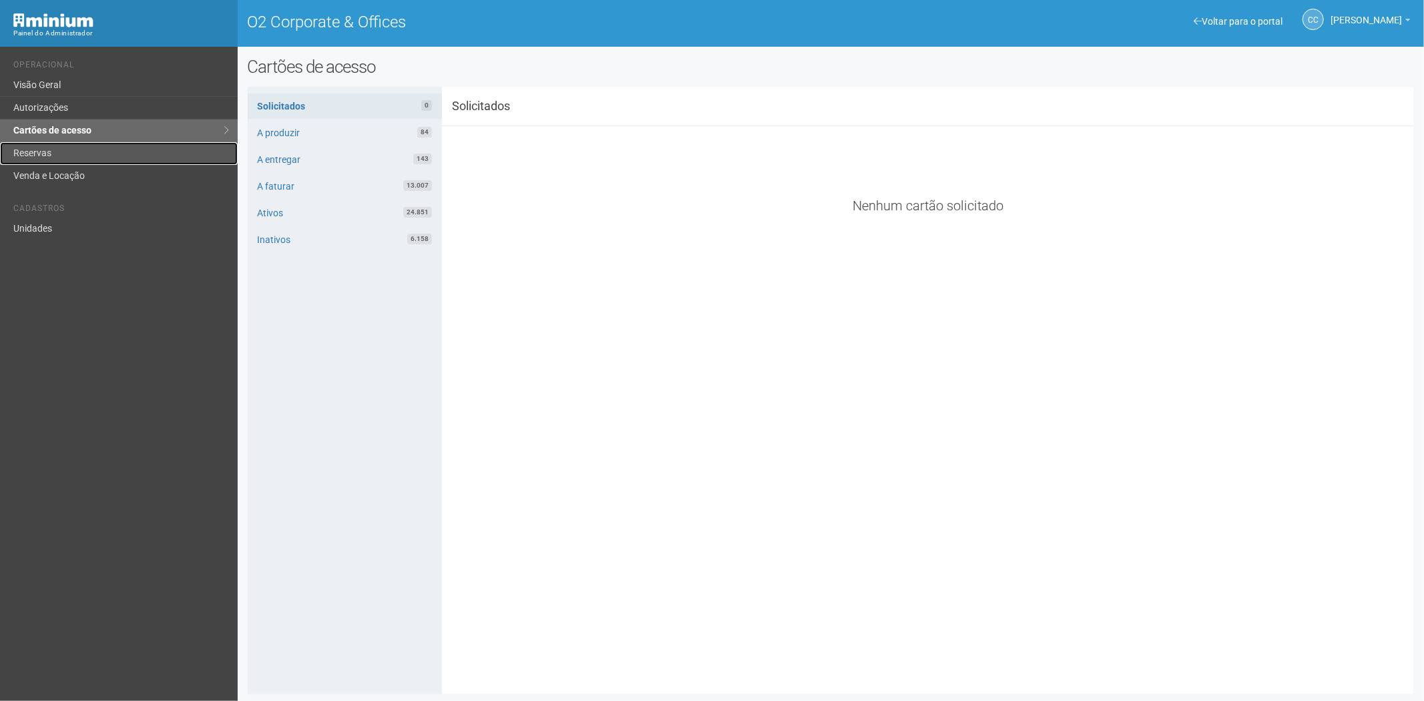
click at [116, 163] on link "Reservas" at bounding box center [119, 153] width 238 height 23
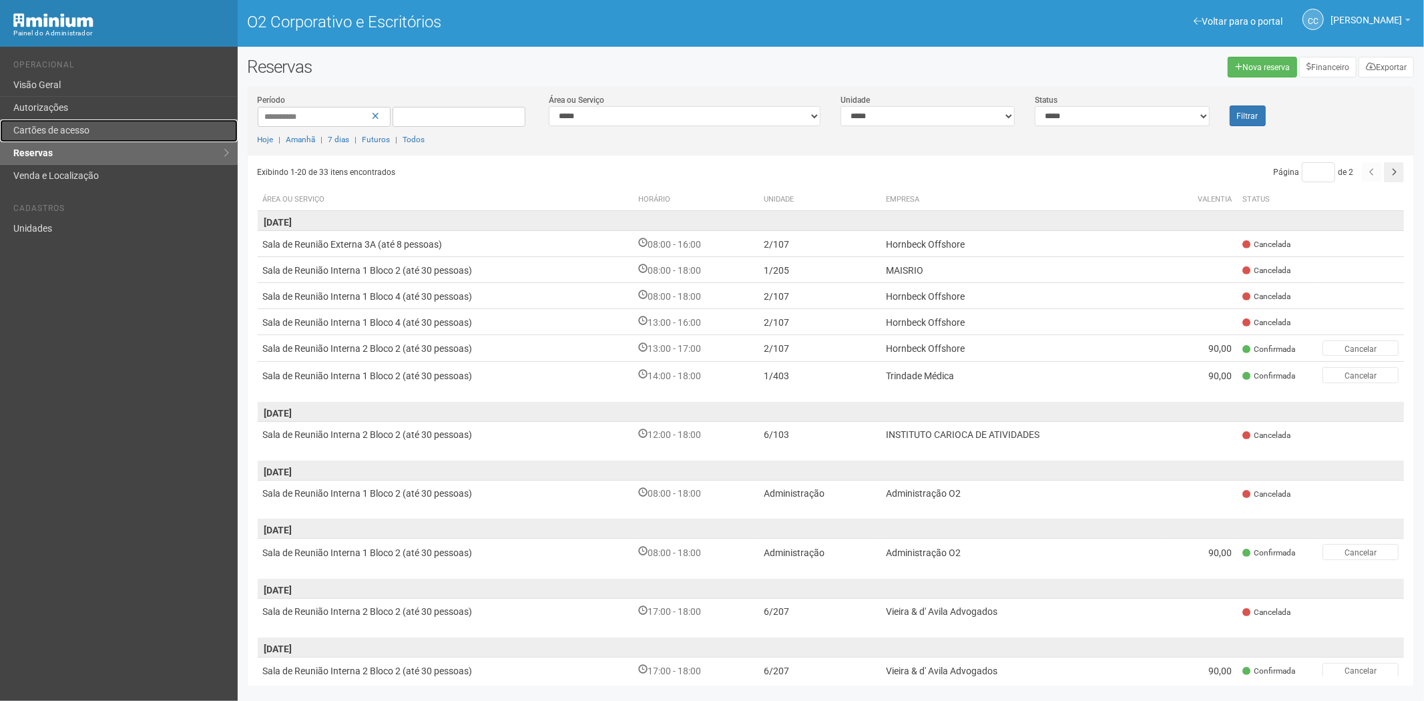
click at [72, 129] on font "Cartões de acesso" at bounding box center [51, 130] width 76 height 11
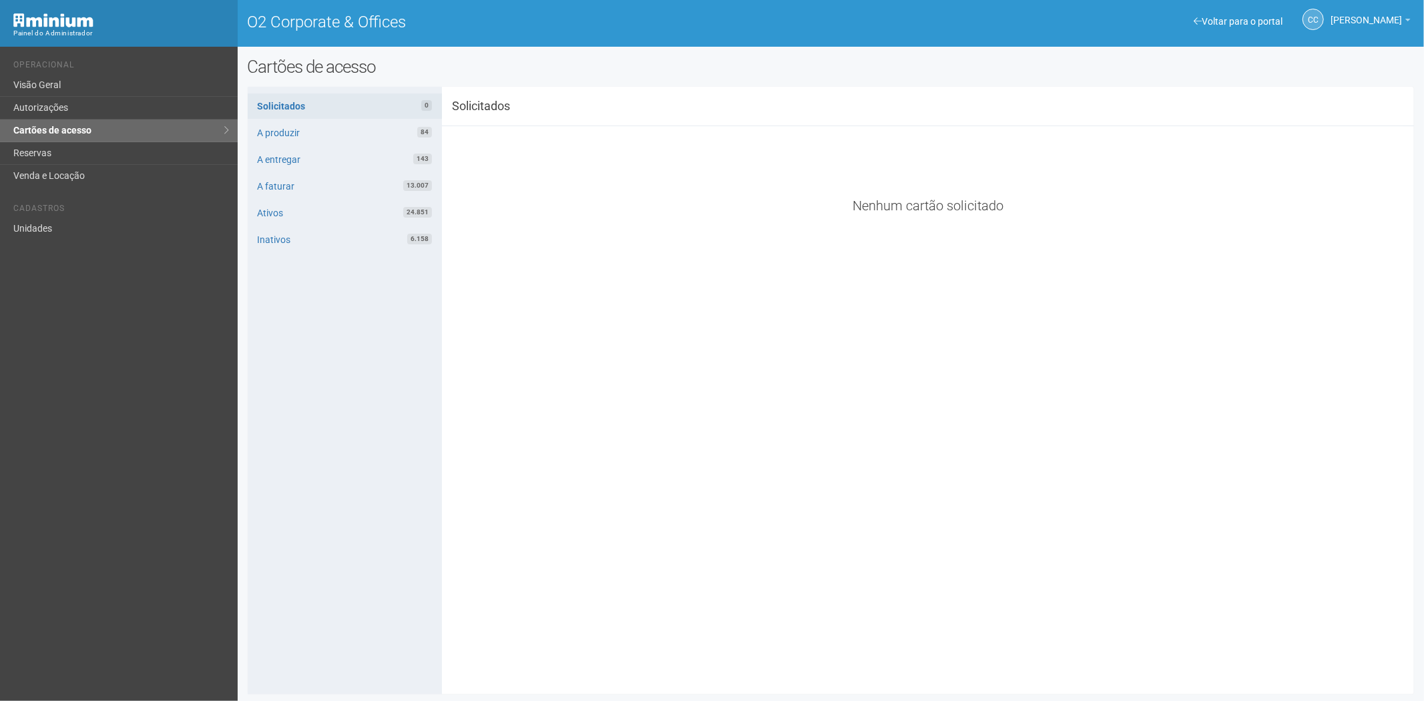
click at [52, 214] on li "Cadastros" at bounding box center [120, 211] width 214 height 14
click at [57, 220] on link "Unidades" at bounding box center [119, 229] width 238 height 22
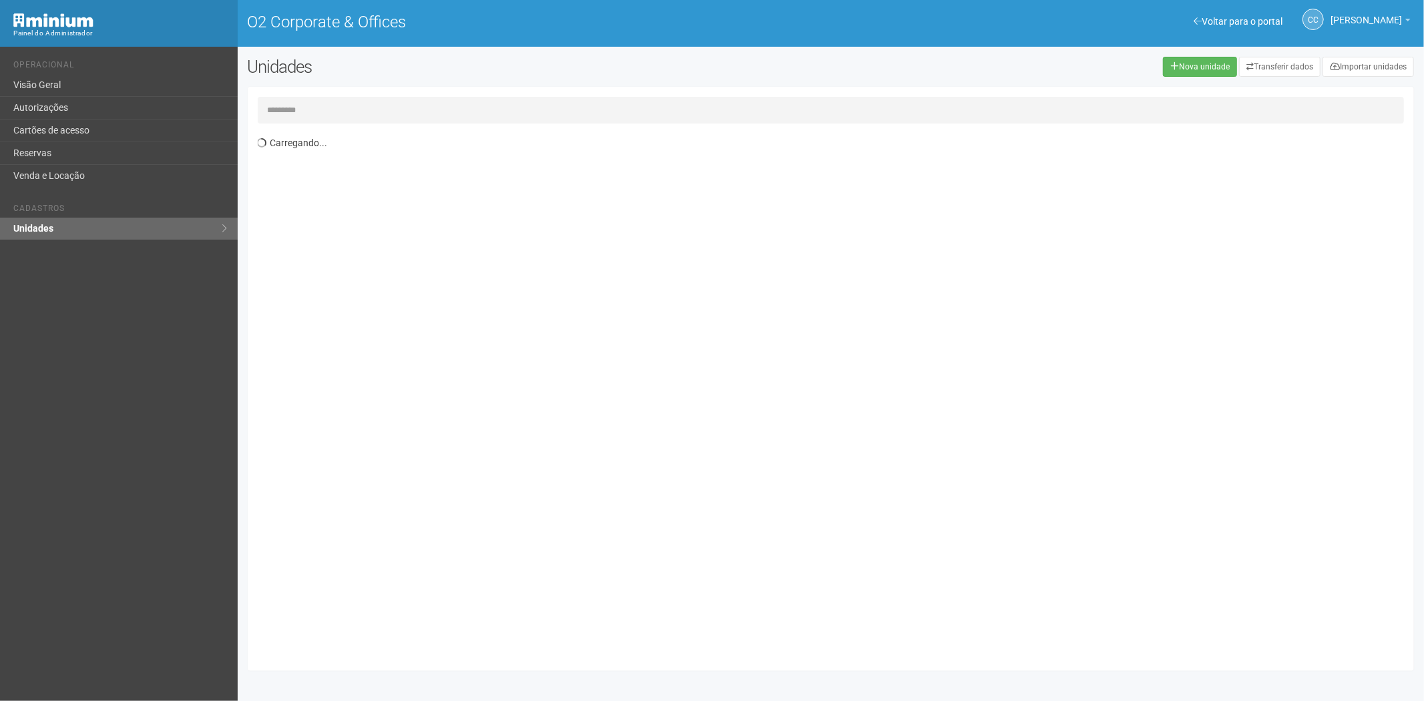
click at [299, 109] on input "text" at bounding box center [831, 110] width 1147 height 27
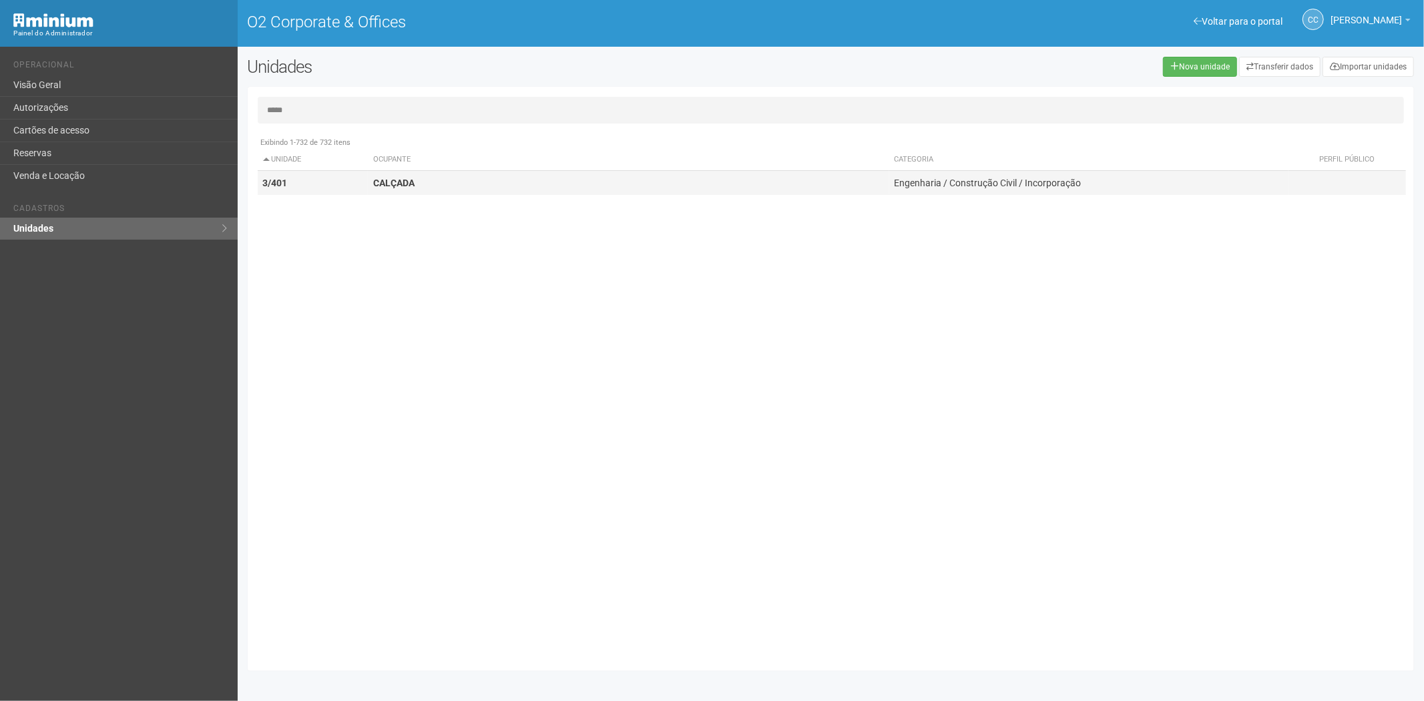
type input "*****"
click at [368, 190] on div "Exibindo 1-732 de 732 itens Unidade Ocupante Categoria Perfil público 1/101 FAR…" at bounding box center [836, 395] width 1157 height 531
click at [426, 176] on td "CALÇADA" at bounding box center [628, 183] width 521 height 25
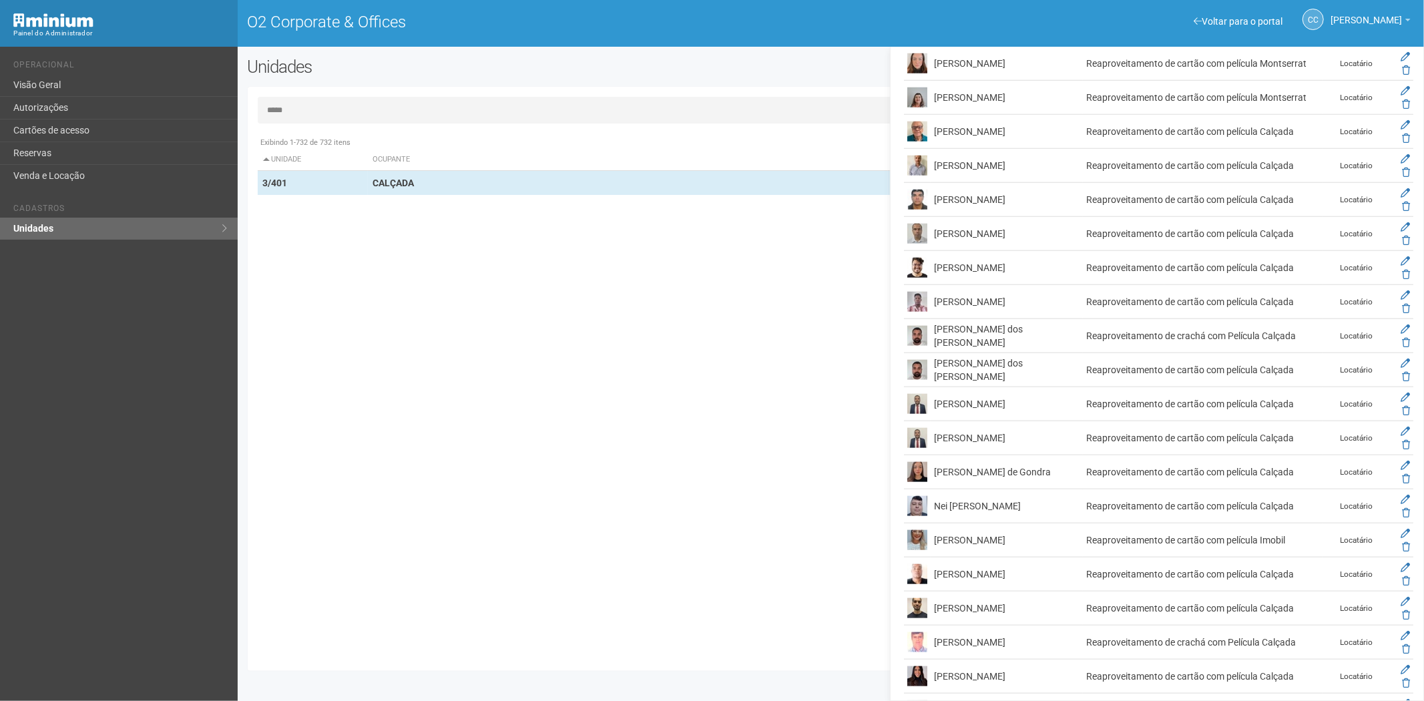
scroll to position [1186, 0]
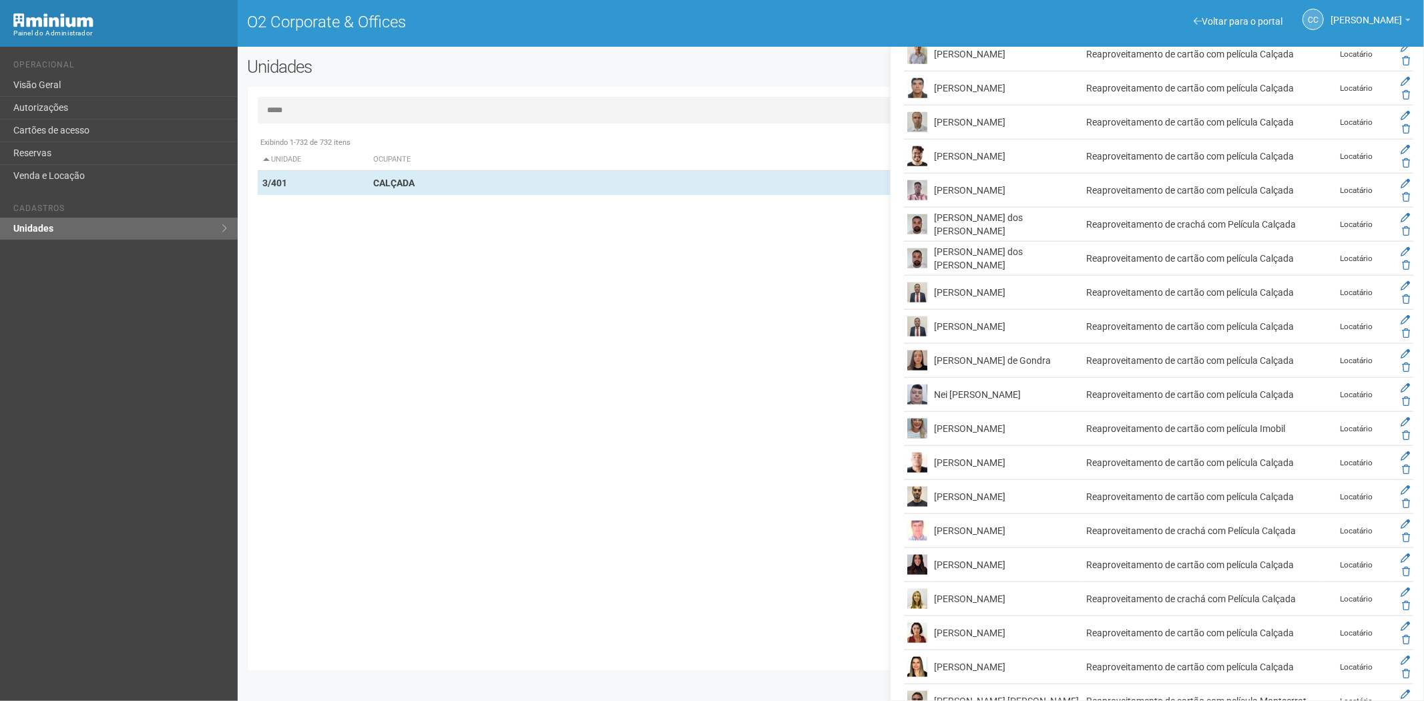
click at [544, 397] on div "Exibindo 1-732 de 732 itens Unidade Ocupante Categoria Perfil público 1/101 FAR…" at bounding box center [836, 395] width 1157 height 531
click at [101, 131] on link "Cartões de acesso" at bounding box center [119, 130] width 238 height 23
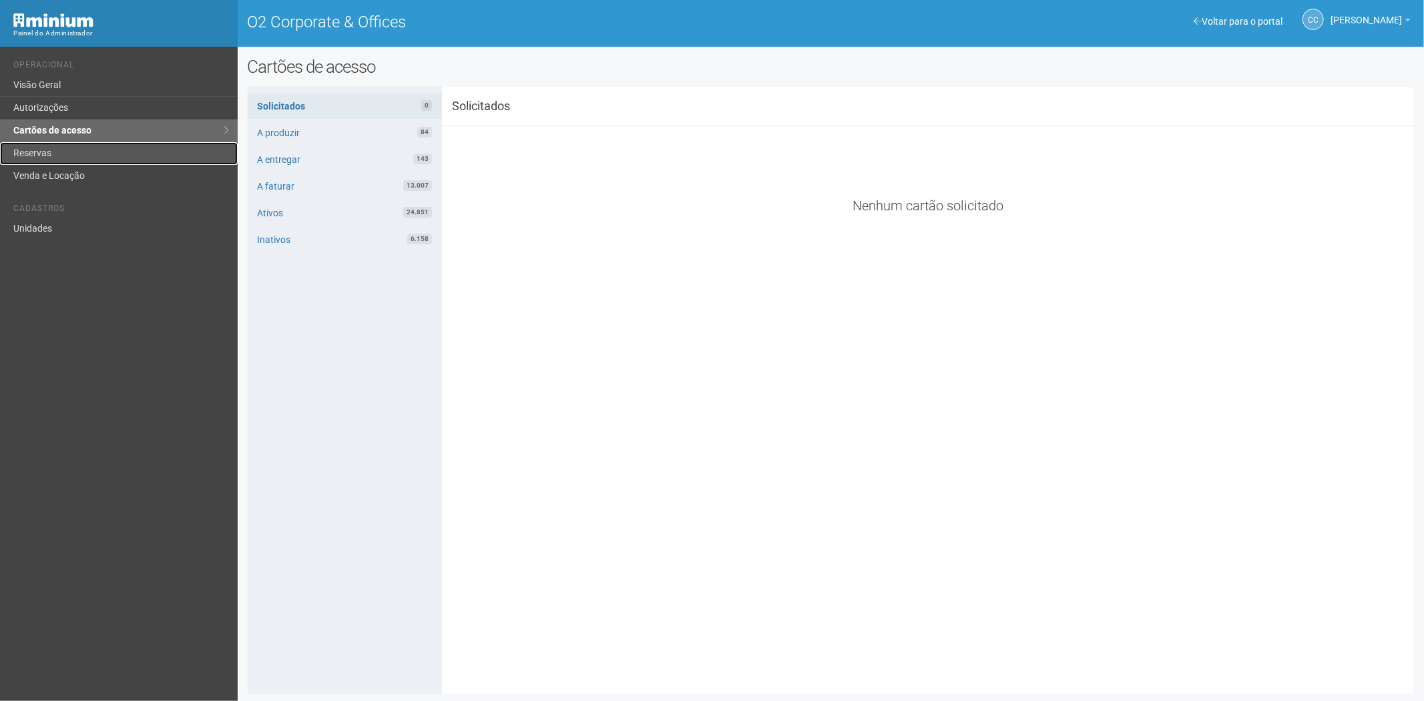
click at [49, 160] on link "Reservas" at bounding box center [119, 153] width 238 height 23
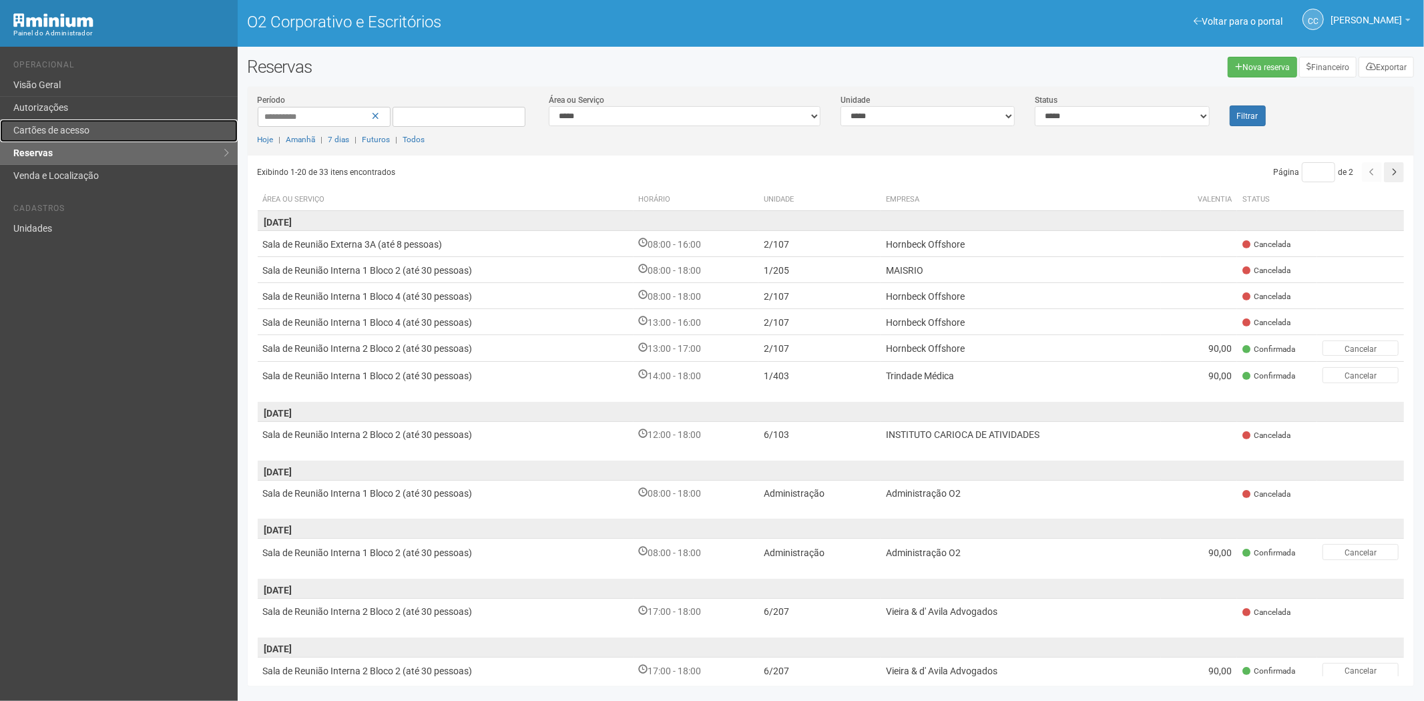
click at [70, 125] on font "Cartões de acesso" at bounding box center [51, 130] width 76 height 11
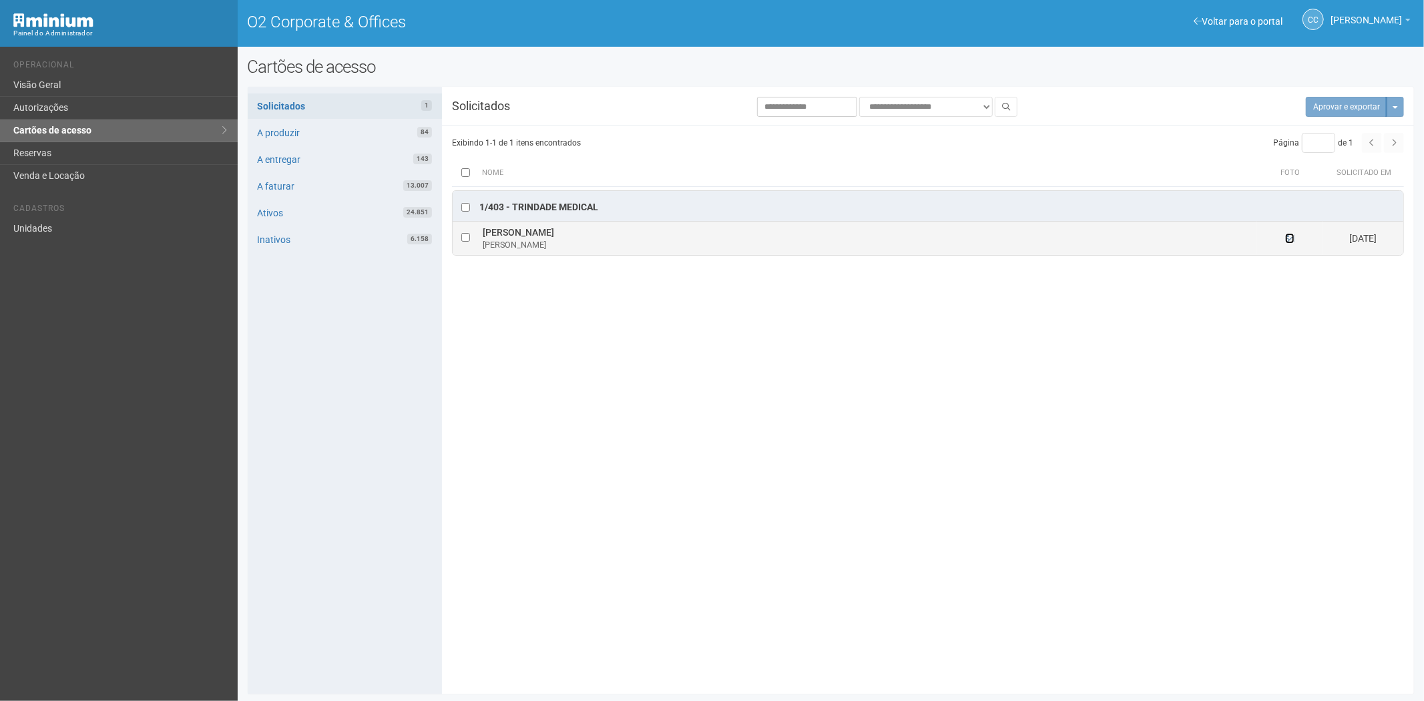
click at [1292, 239] on icon at bounding box center [1289, 238] width 9 height 9
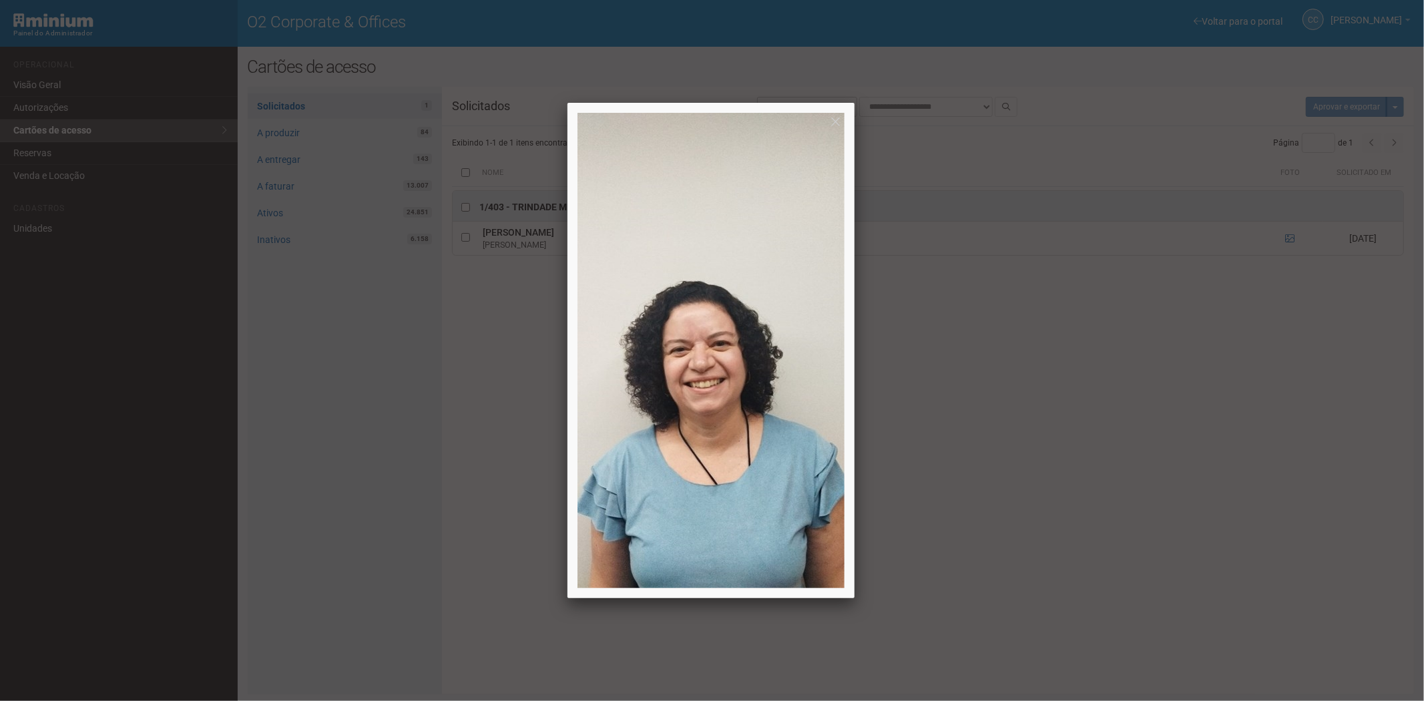
click at [1192, 523] on div at bounding box center [712, 350] width 1424 height 701
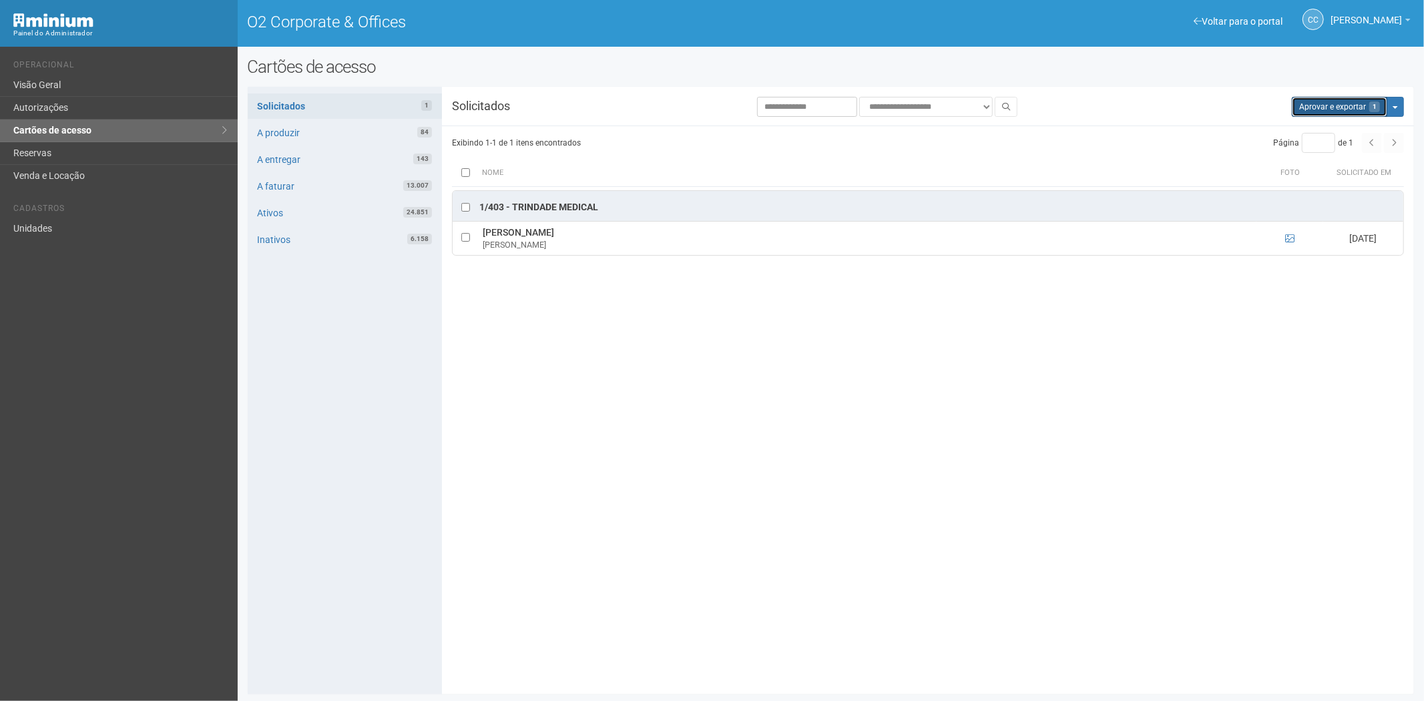
click at [1343, 112] on button "Aprovar e exportar 1" at bounding box center [1339, 107] width 95 height 20
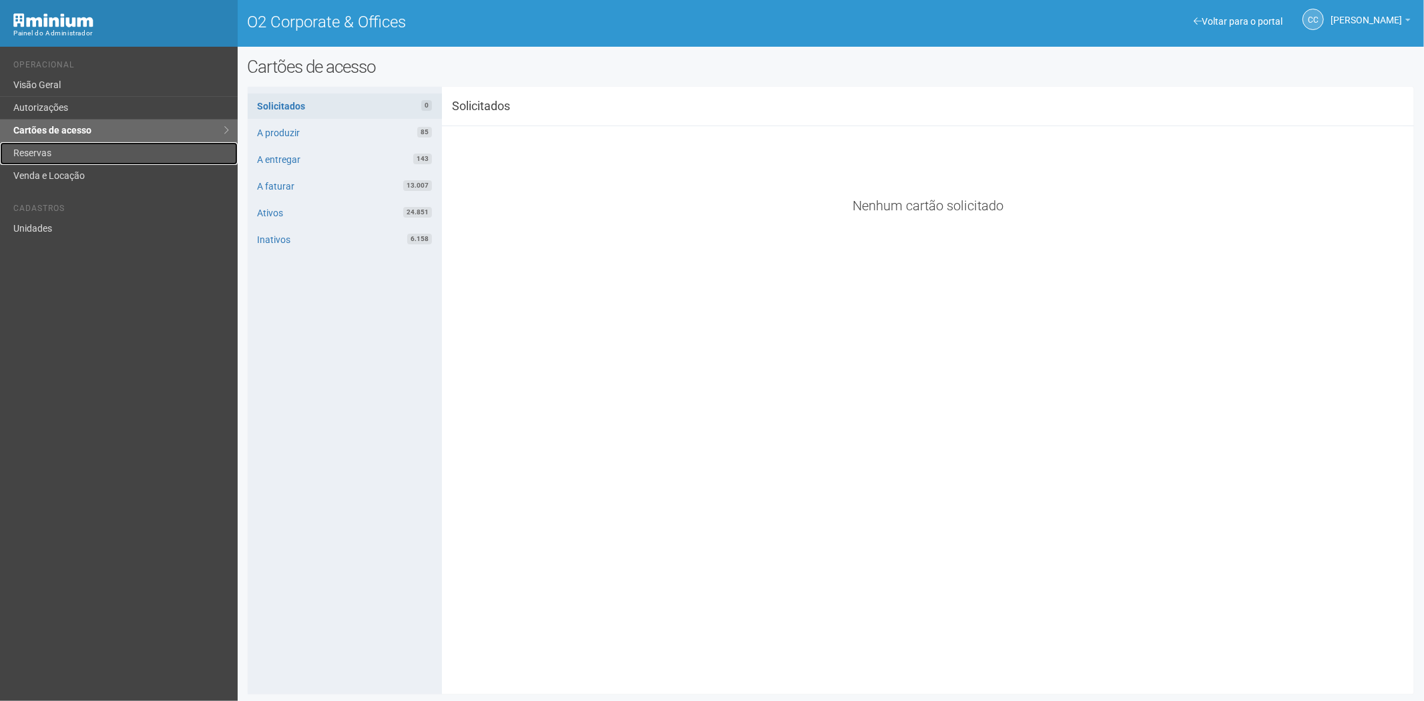
click at [79, 145] on link "Reservas" at bounding box center [119, 153] width 238 height 23
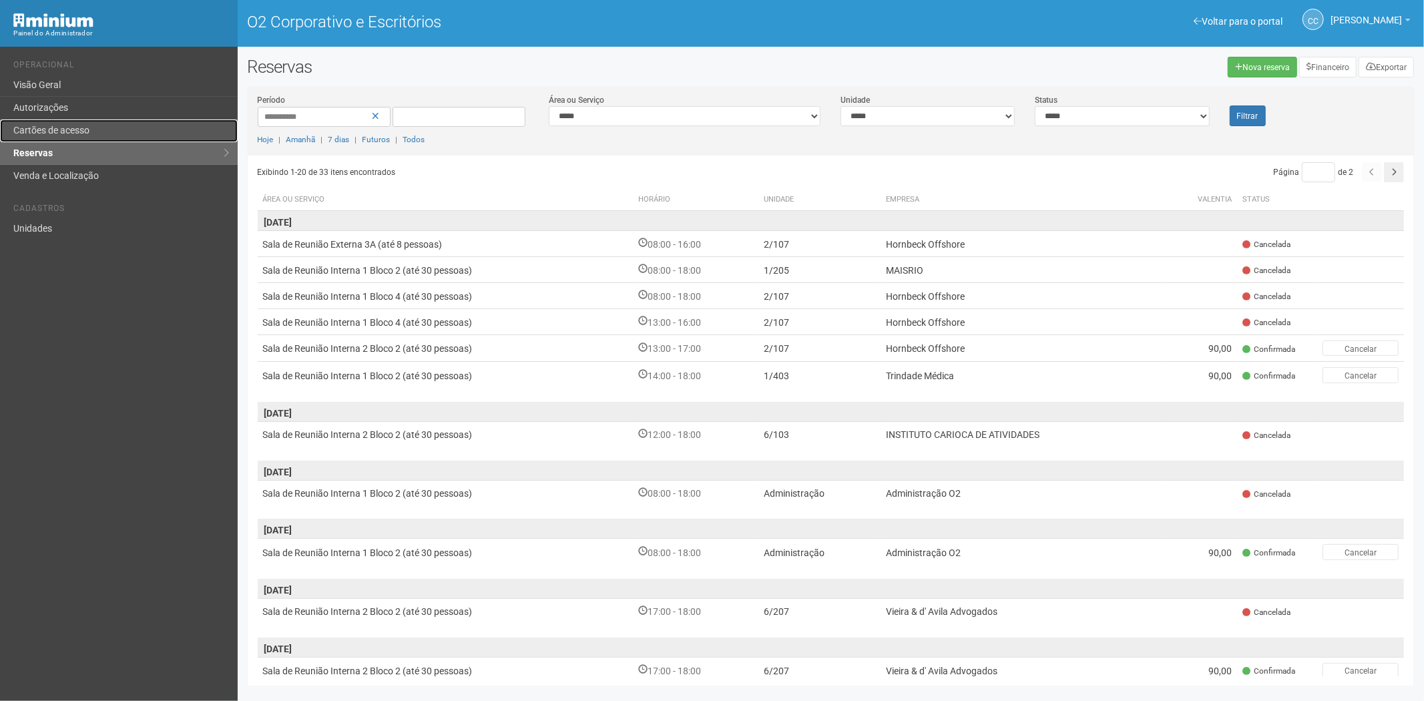
click at [67, 138] on link "Cartões de acesso" at bounding box center [119, 130] width 238 height 23
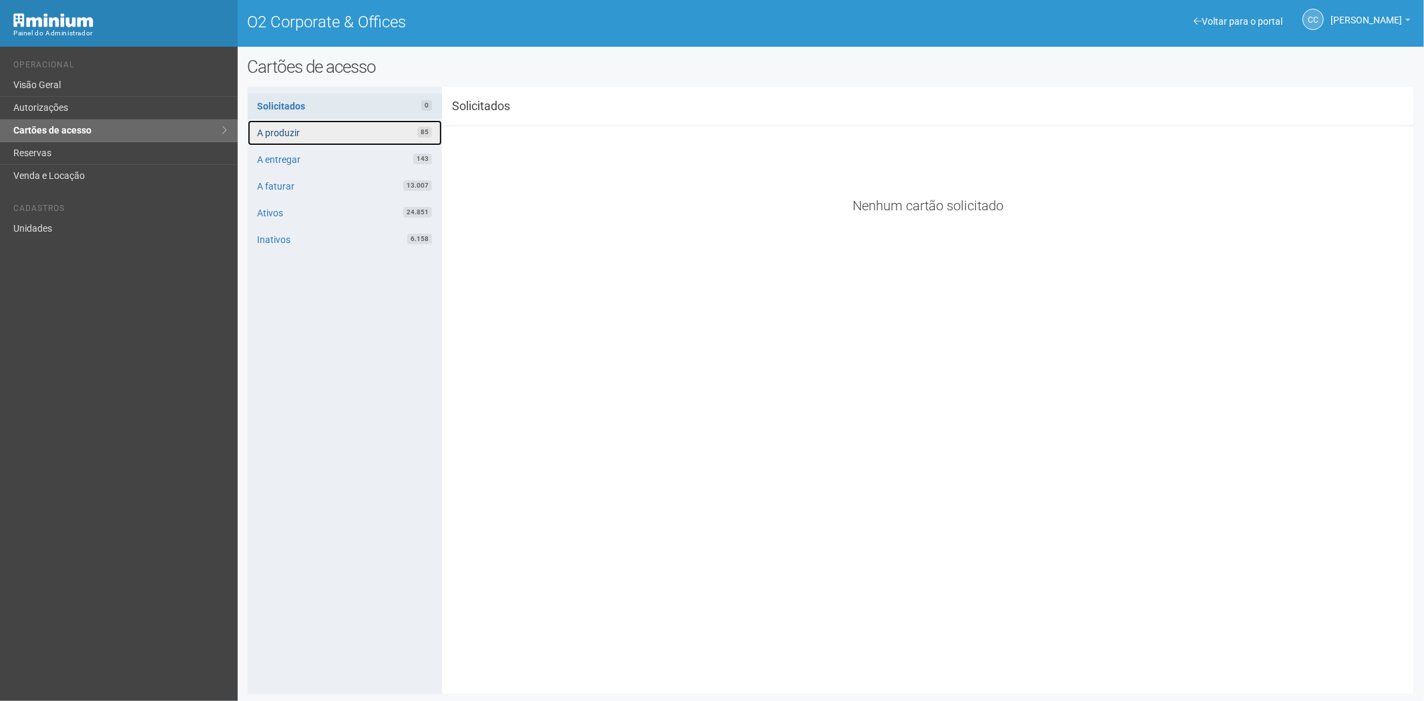
click at [330, 131] on link "A produzir 85" at bounding box center [345, 132] width 194 height 25
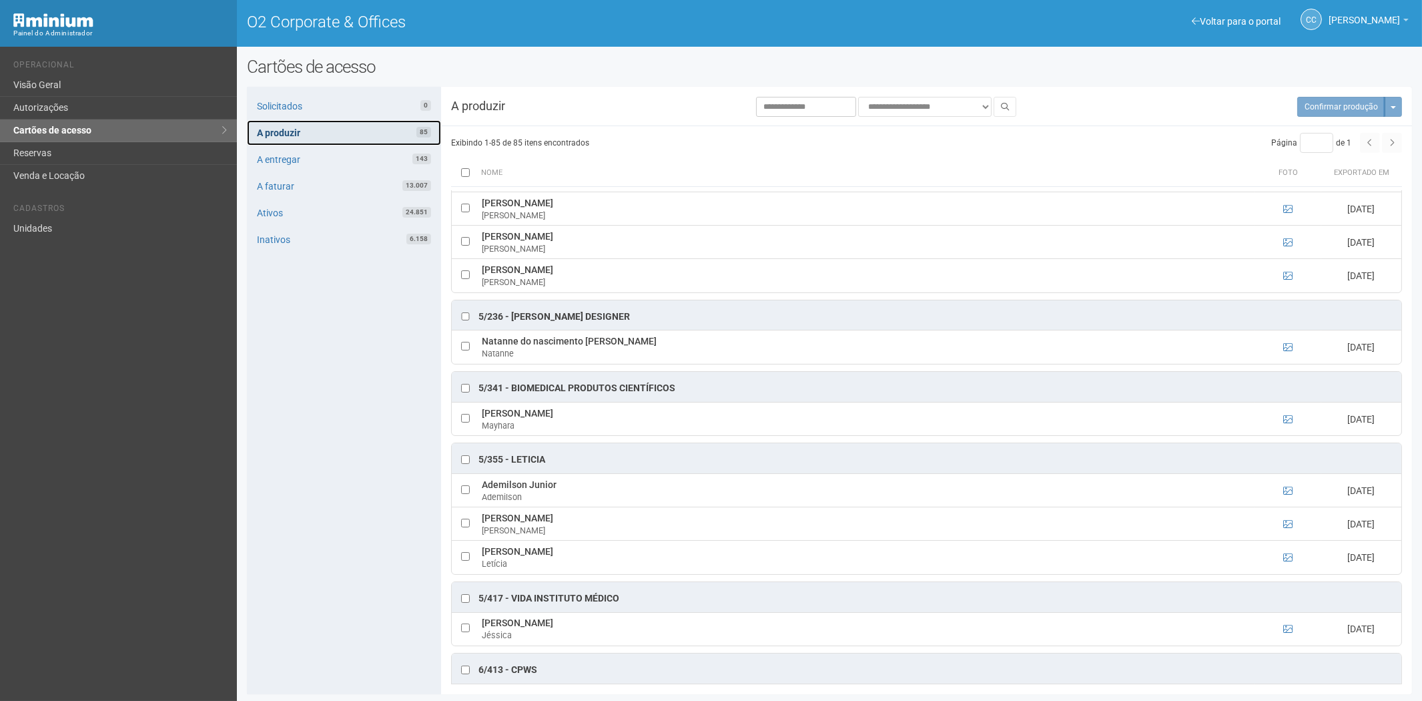
scroll to position [3072, 0]
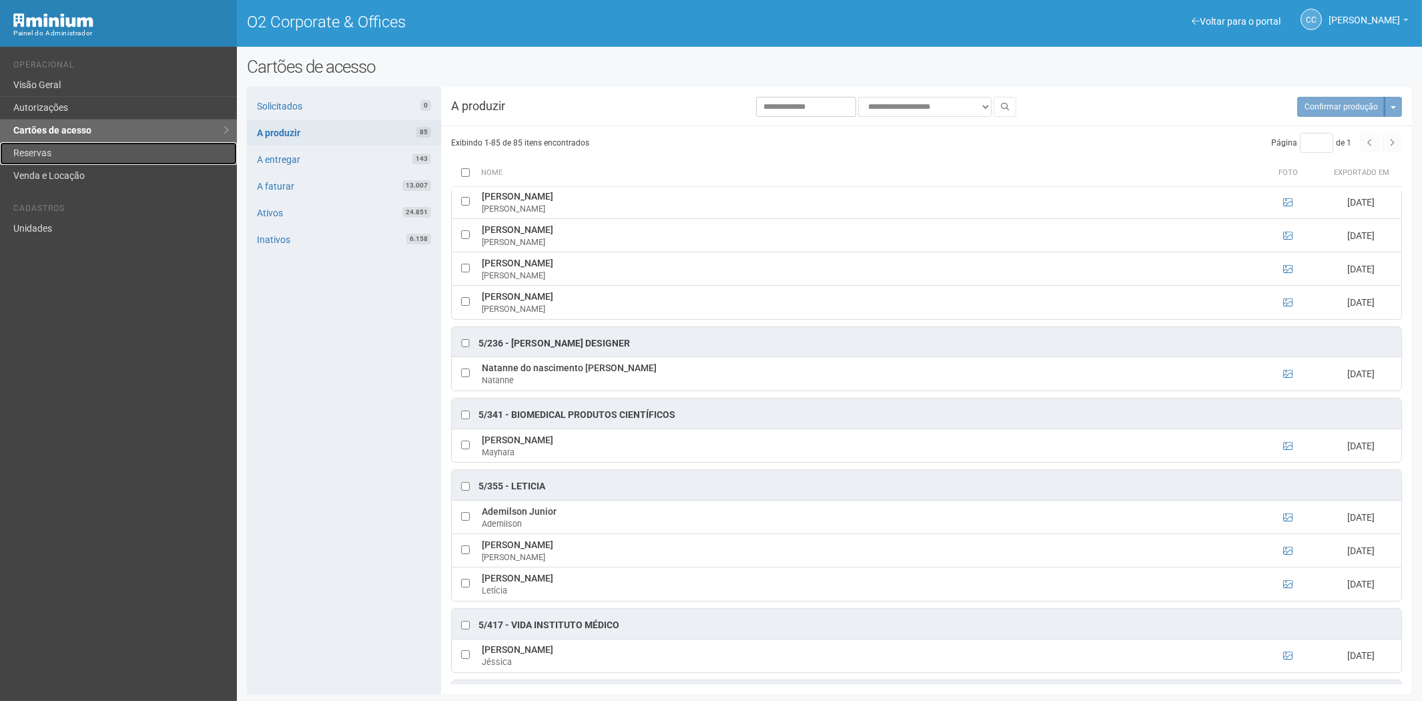
click at [75, 162] on link "Reservas" at bounding box center [118, 153] width 237 height 23
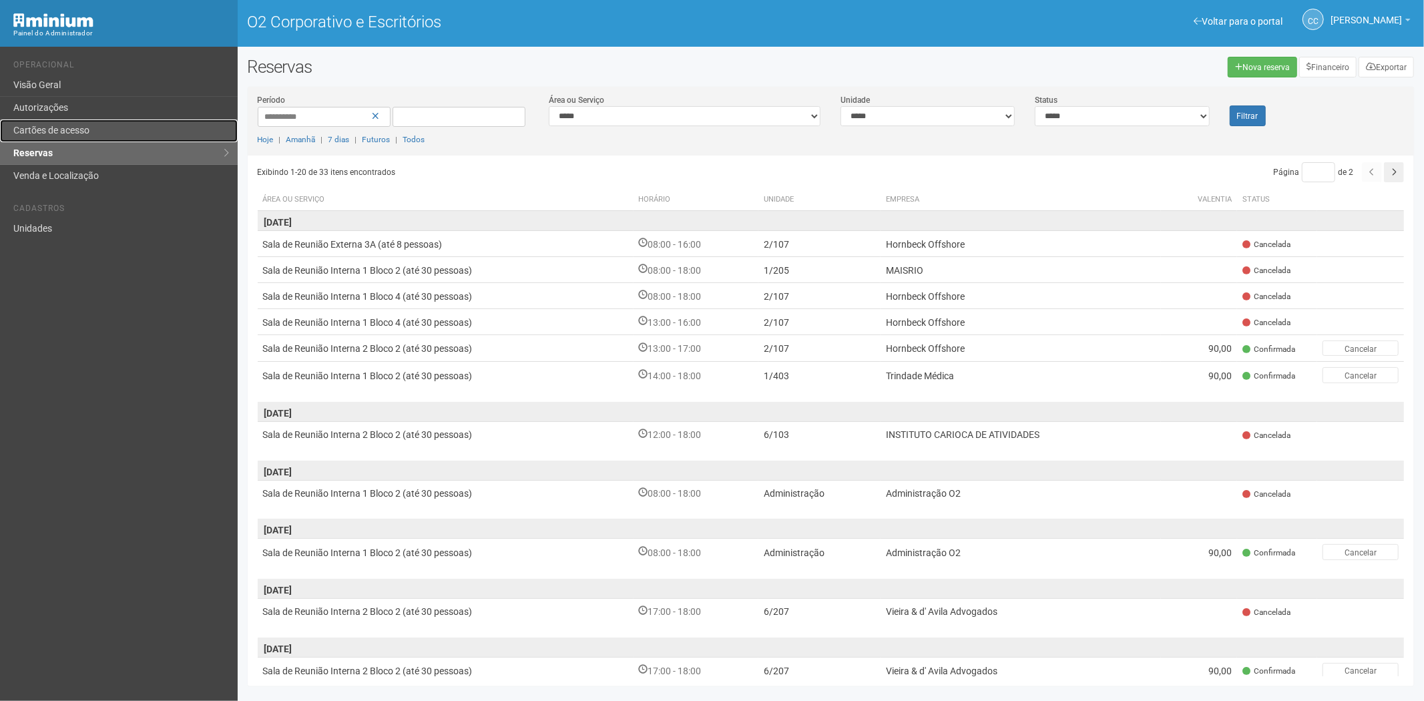
click at [87, 134] on font "Cartões de acesso" at bounding box center [51, 130] width 76 height 11
